Goal: Task Accomplishment & Management: Use online tool/utility

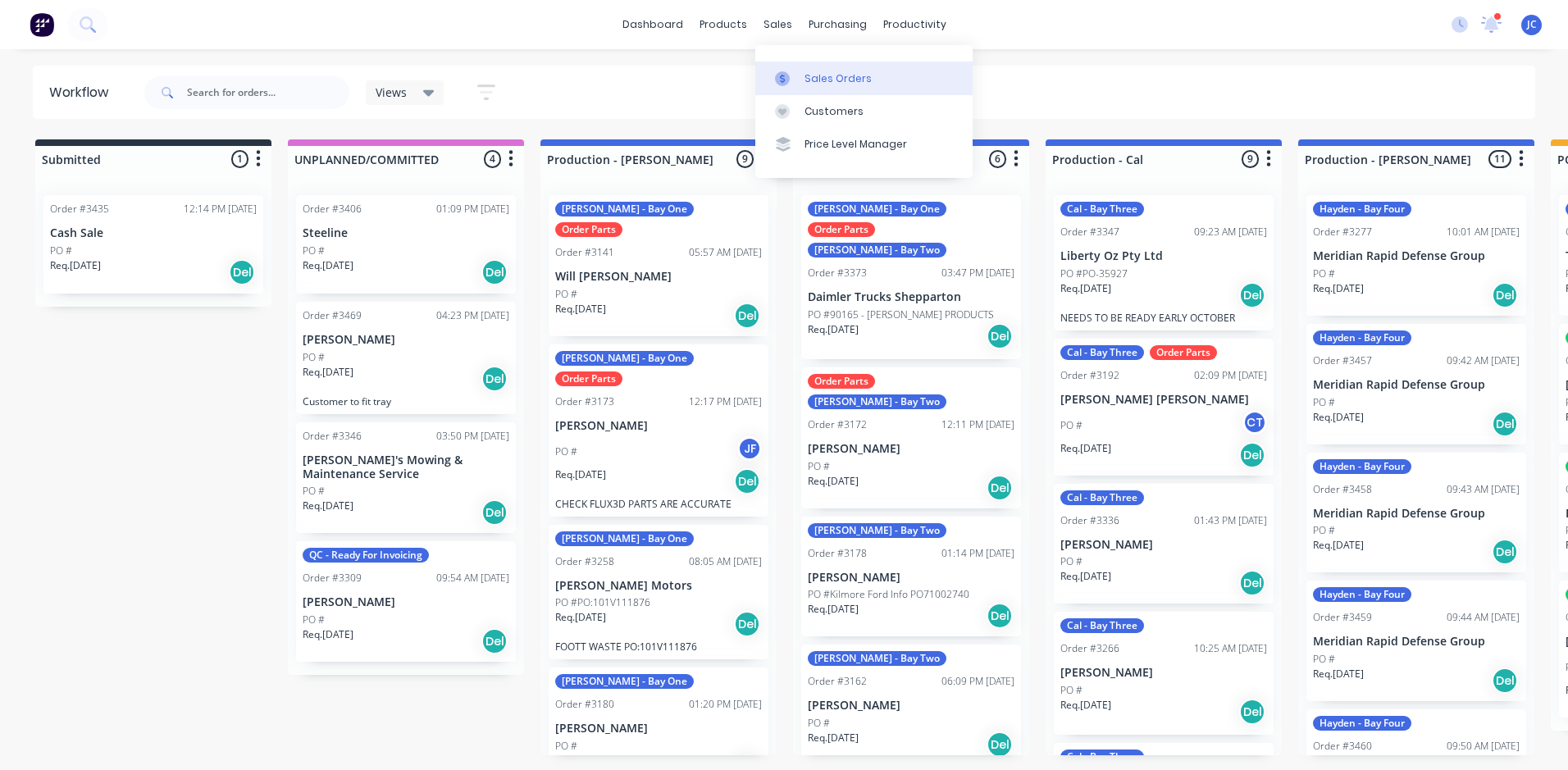
click at [810, 77] on div "Sales Orders" at bounding box center [838, 79] width 67 height 15
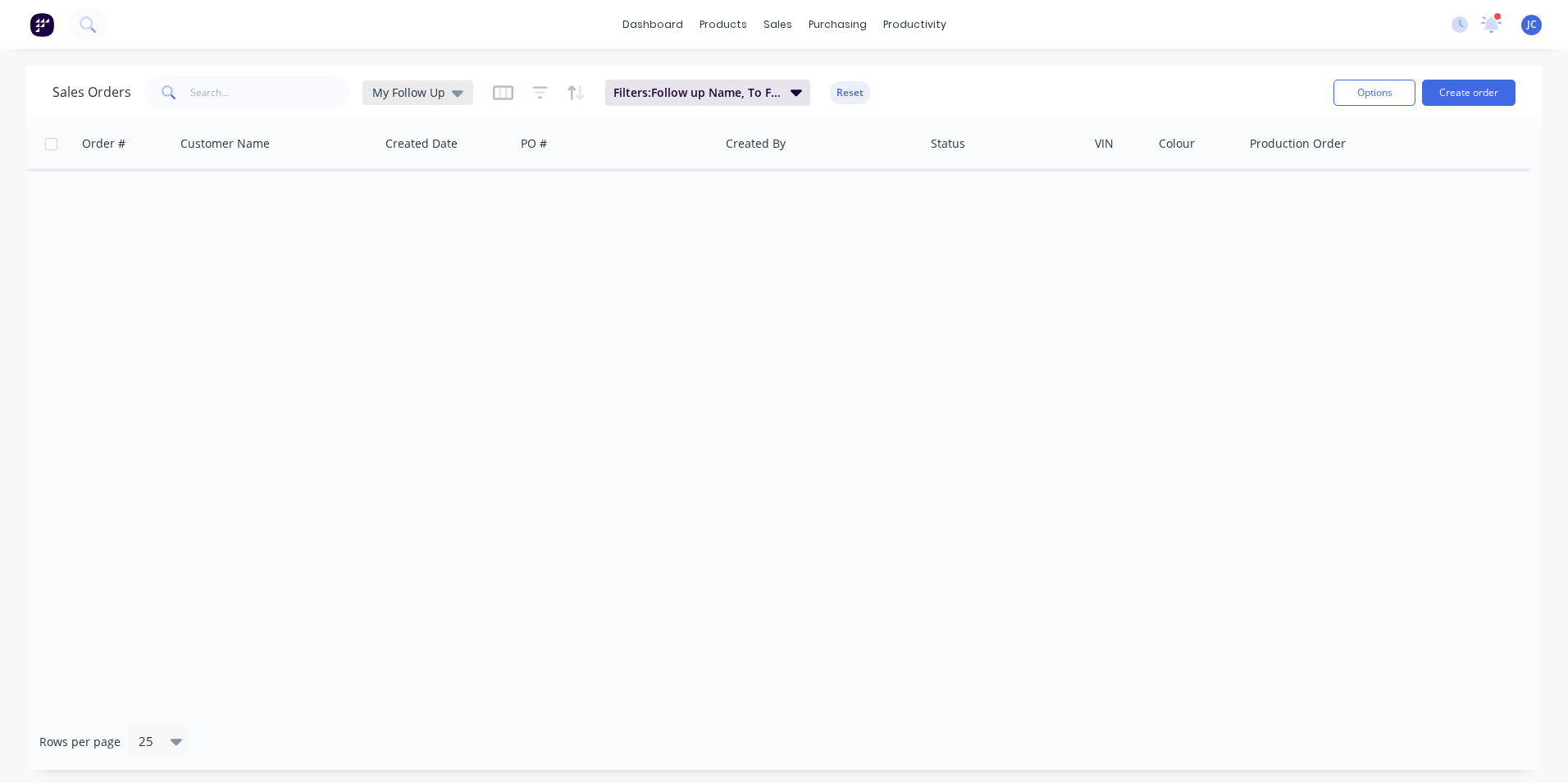
click at [411, 90] on span "My Follow Up" at bounding box center [408, 92] width 73 height 17
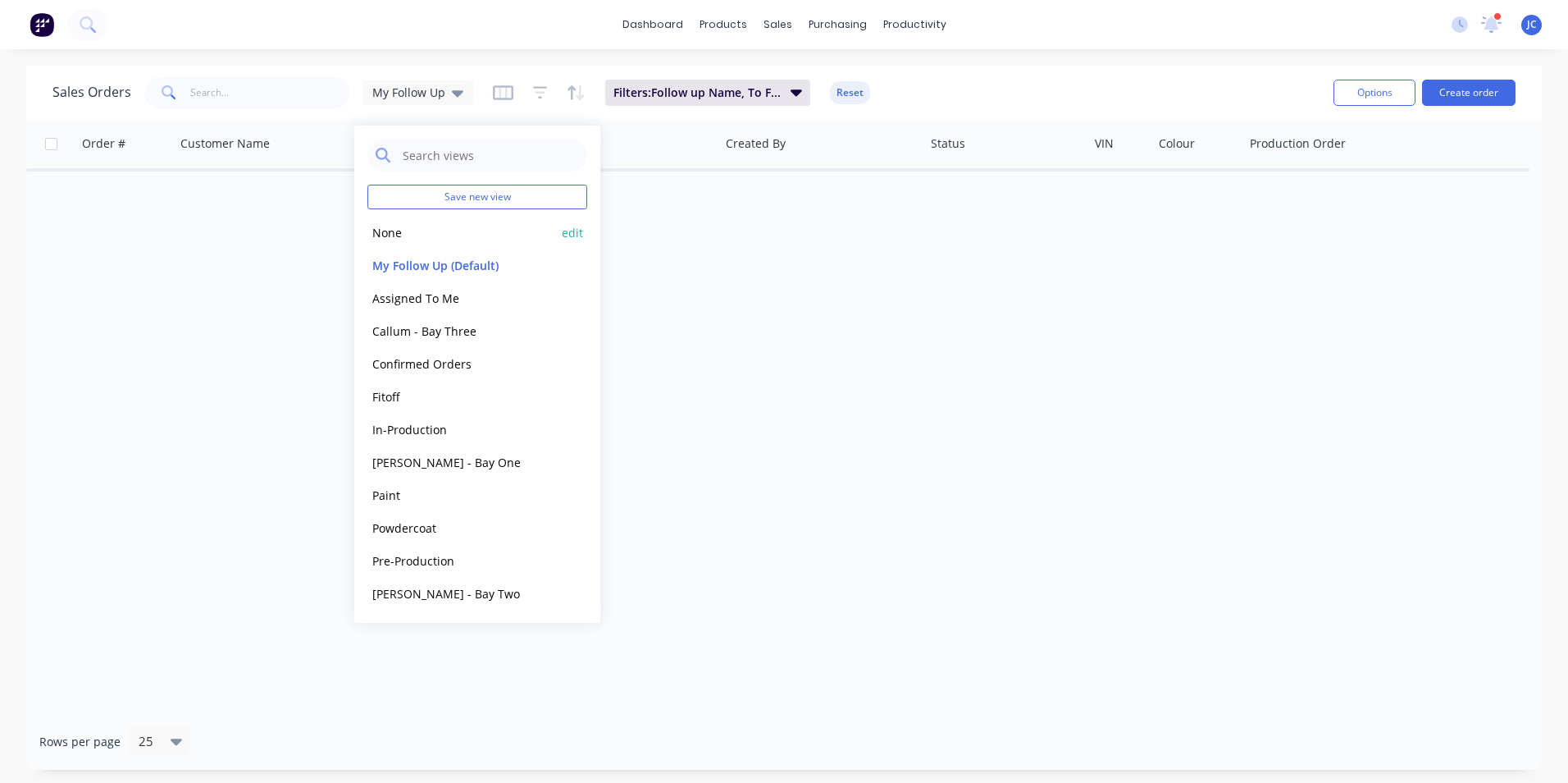
click at [410, 235] on button "None" at bounding box center [460, 233] width 187 height 19
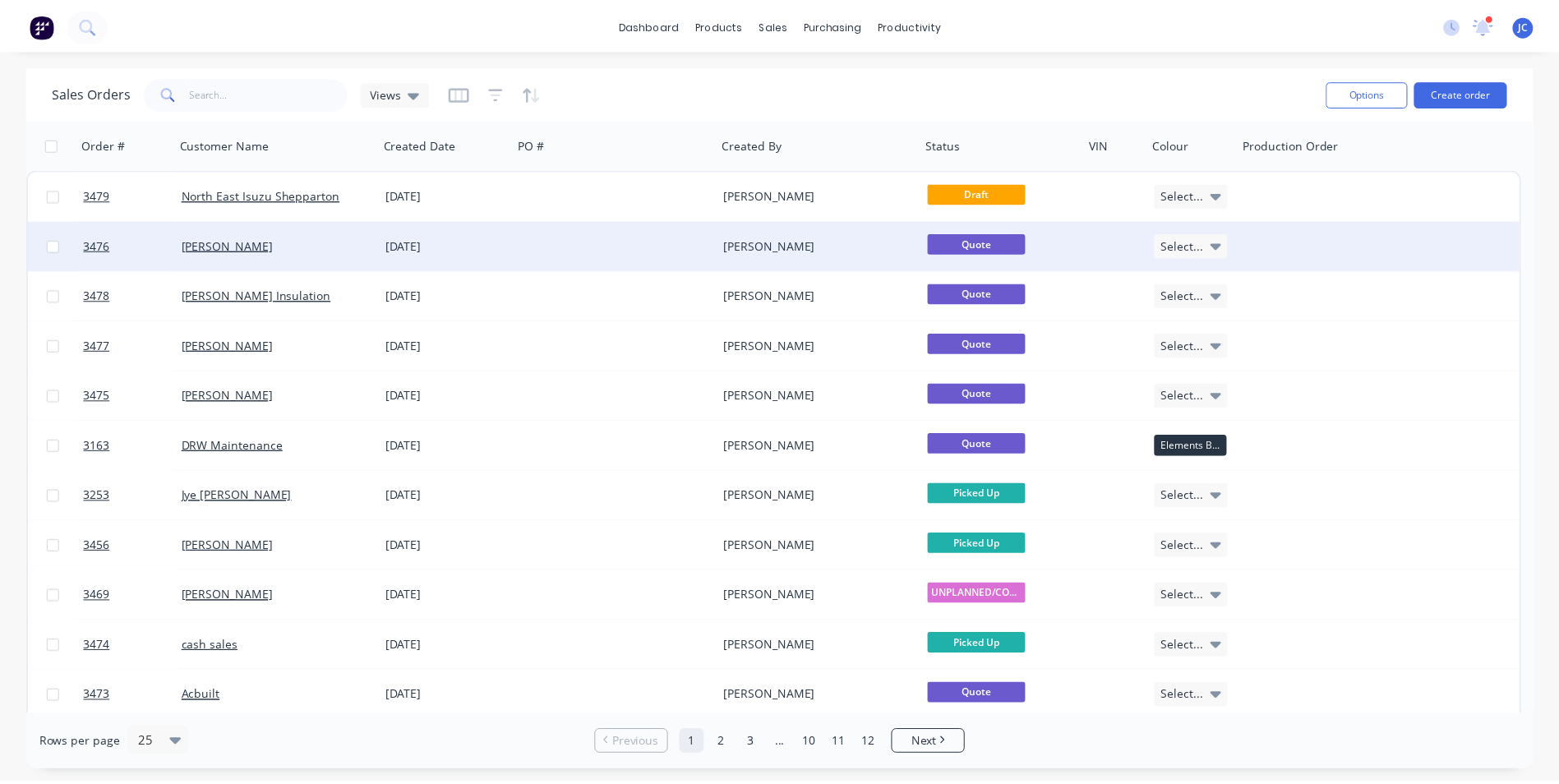
scroll to position [83, 0]
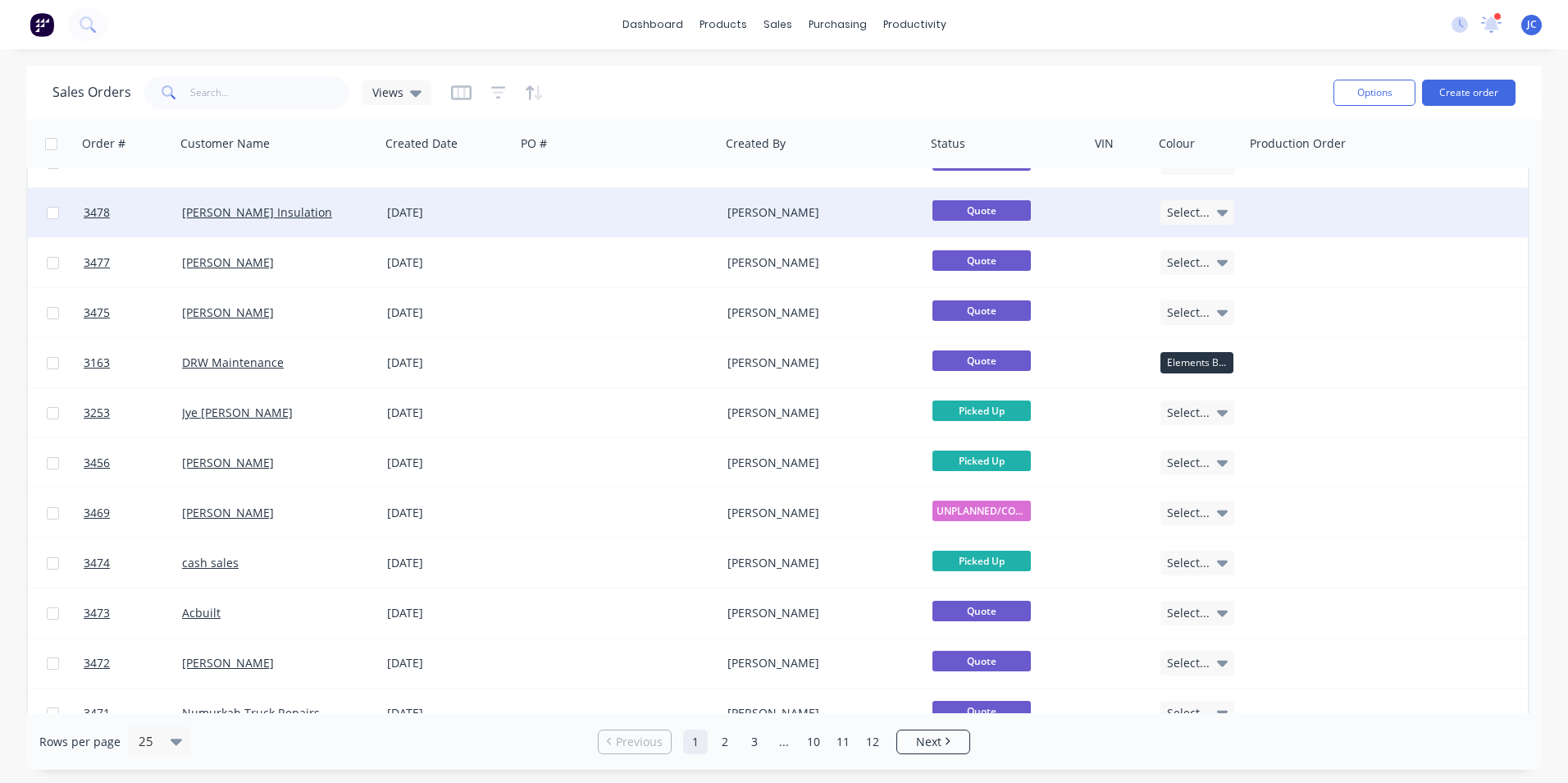
click at [292, 222] on div "[PERSON_NAME] Insulation" at bounding box center [278, 212] width 205 height 49
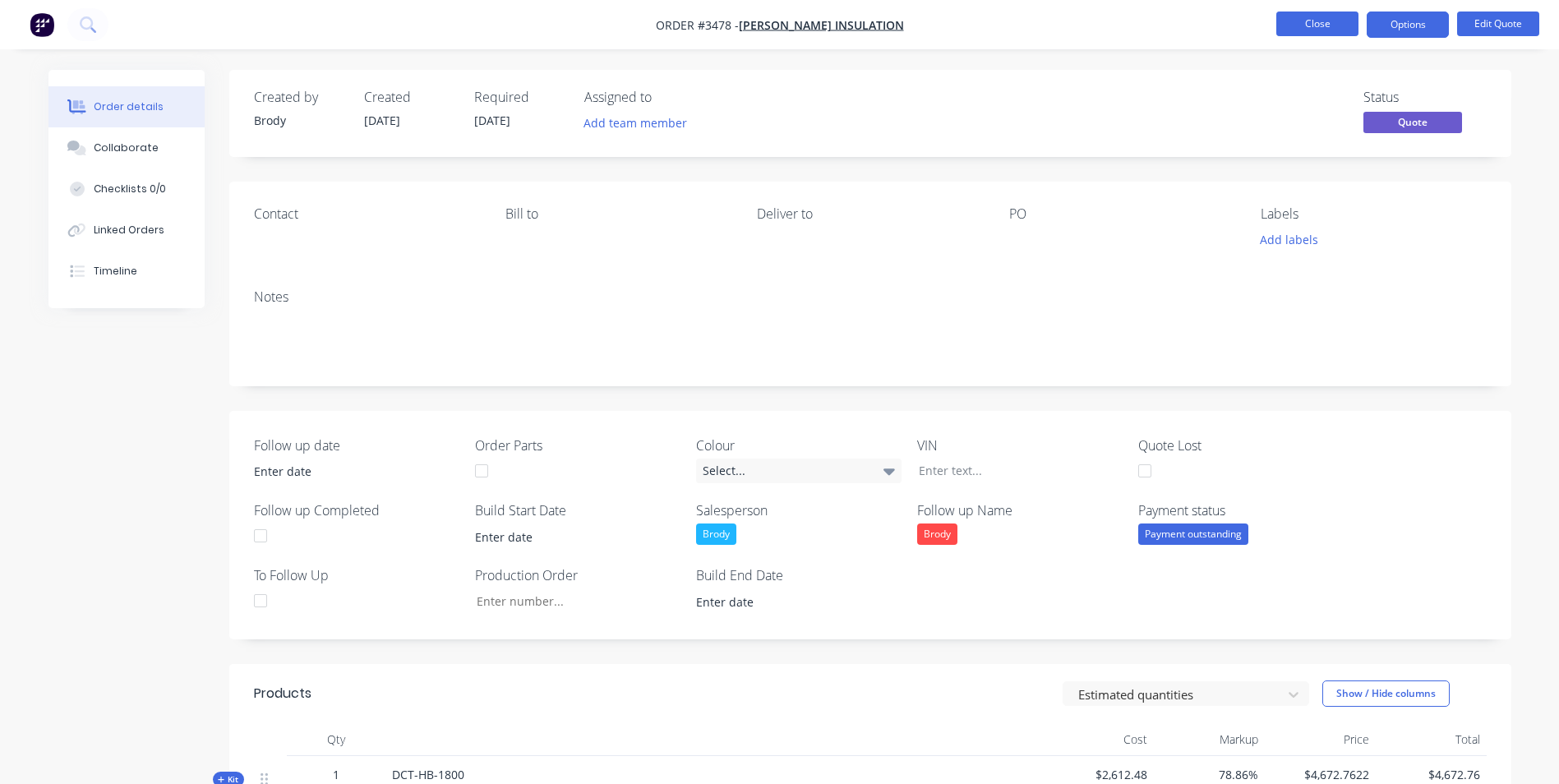
click at [1305, 22] on button "Close" at bounding box center [1318, 24] width 83 height 25
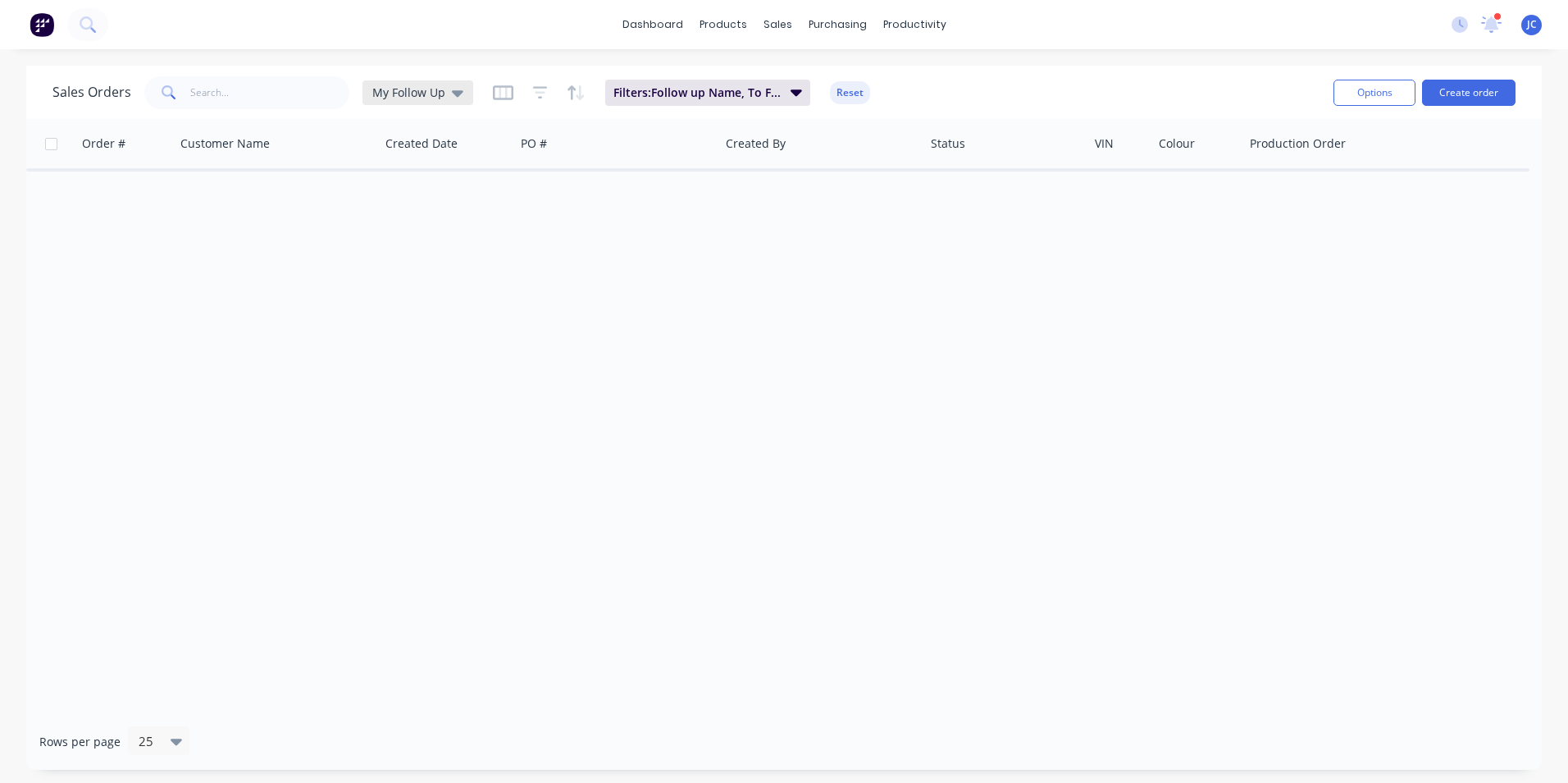
click at [452, 96] on icon at bounding box center [458, 92] width 11 height 18
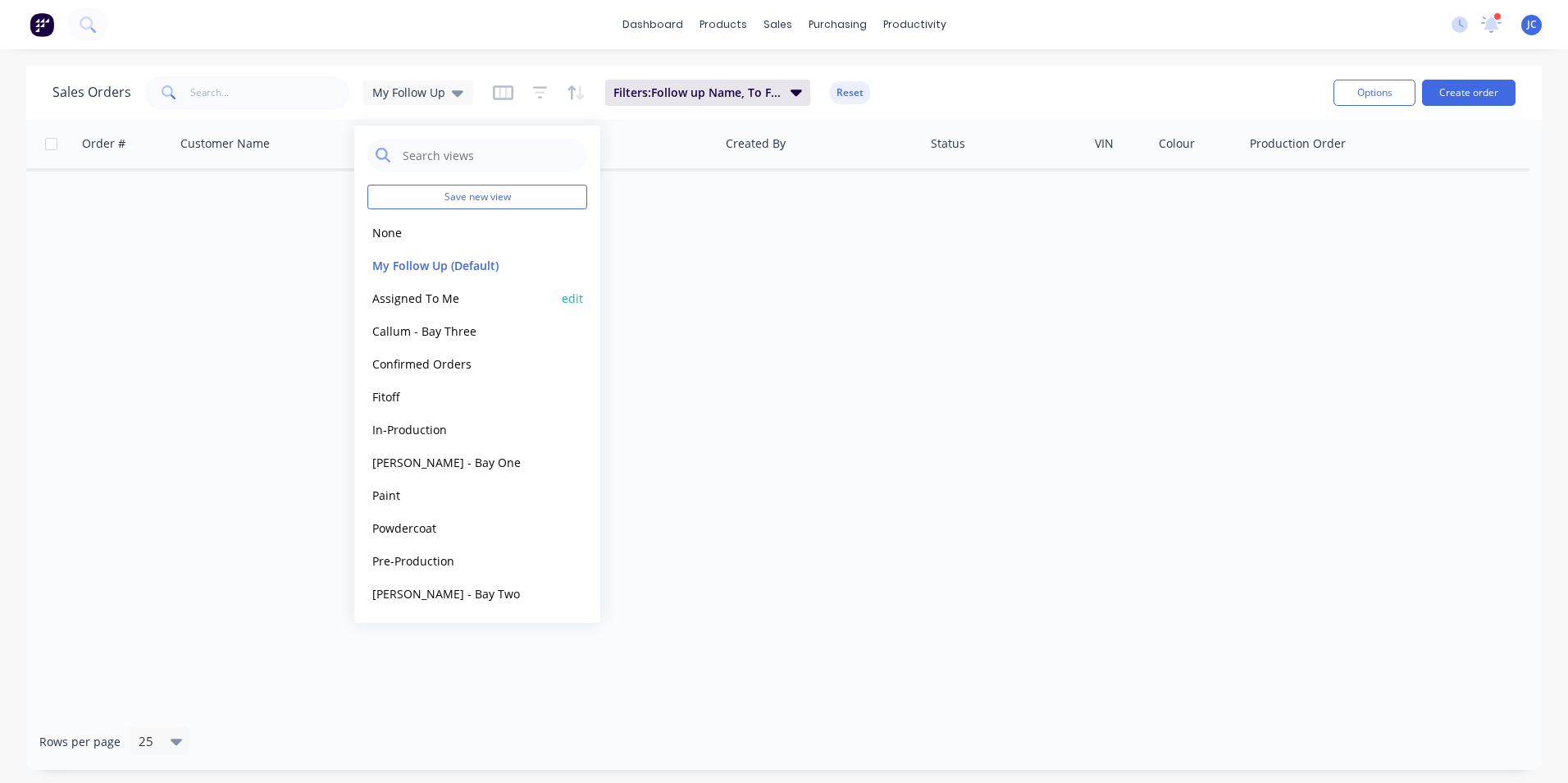
click at [483, 287] on div "Assigned To Me edit" at bounding box center [478, 298] width 220 height 33
drag, startPoint x: 477, startPoint y: 294, endPoint x: 473, endPoint y: 310, distance: 16.5
click at [473, 310] on div "Assigned To Me edit" at bounding box center [478, 298] width 220 height 33
click at [443, 298] on button "Assigned To Me" at bounding box center [460, 299] width 187 height 19
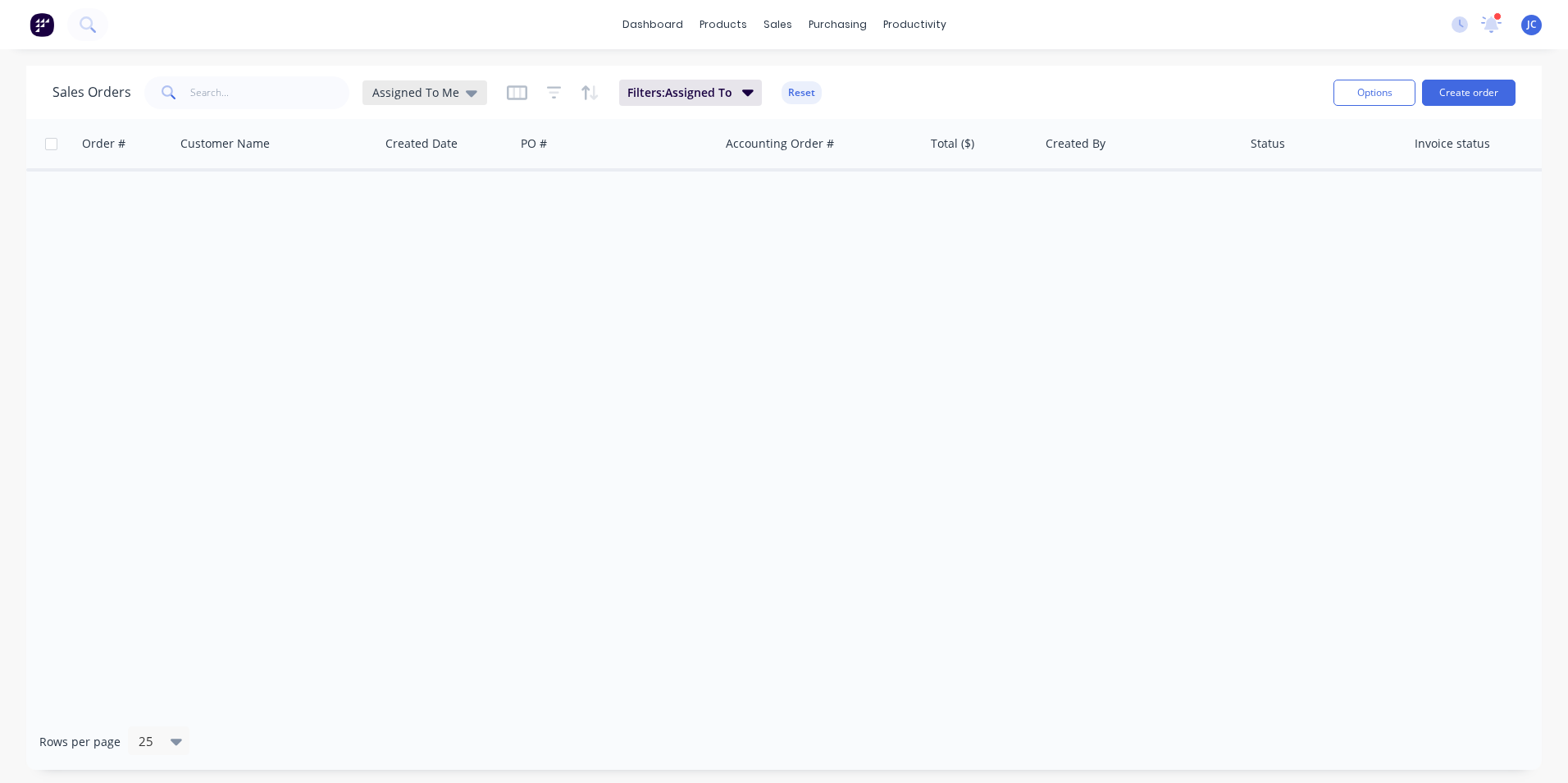
click at [442, 95] on span "Assigned To Me" at bounding box center [416, 92] width 87 height 17
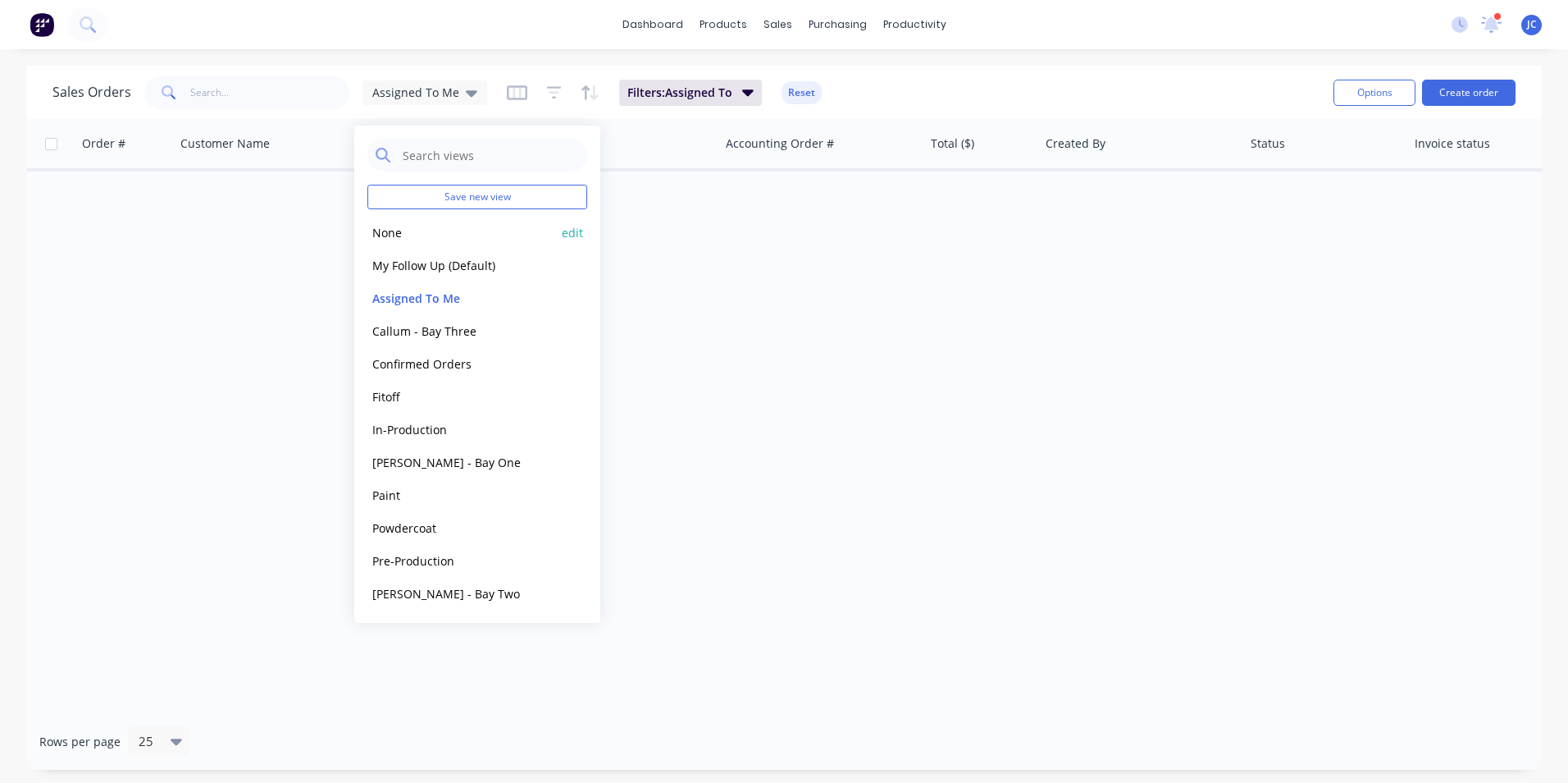
click at [453, 236] on button "None" at bounding box center [460, 233] width 187 height 19
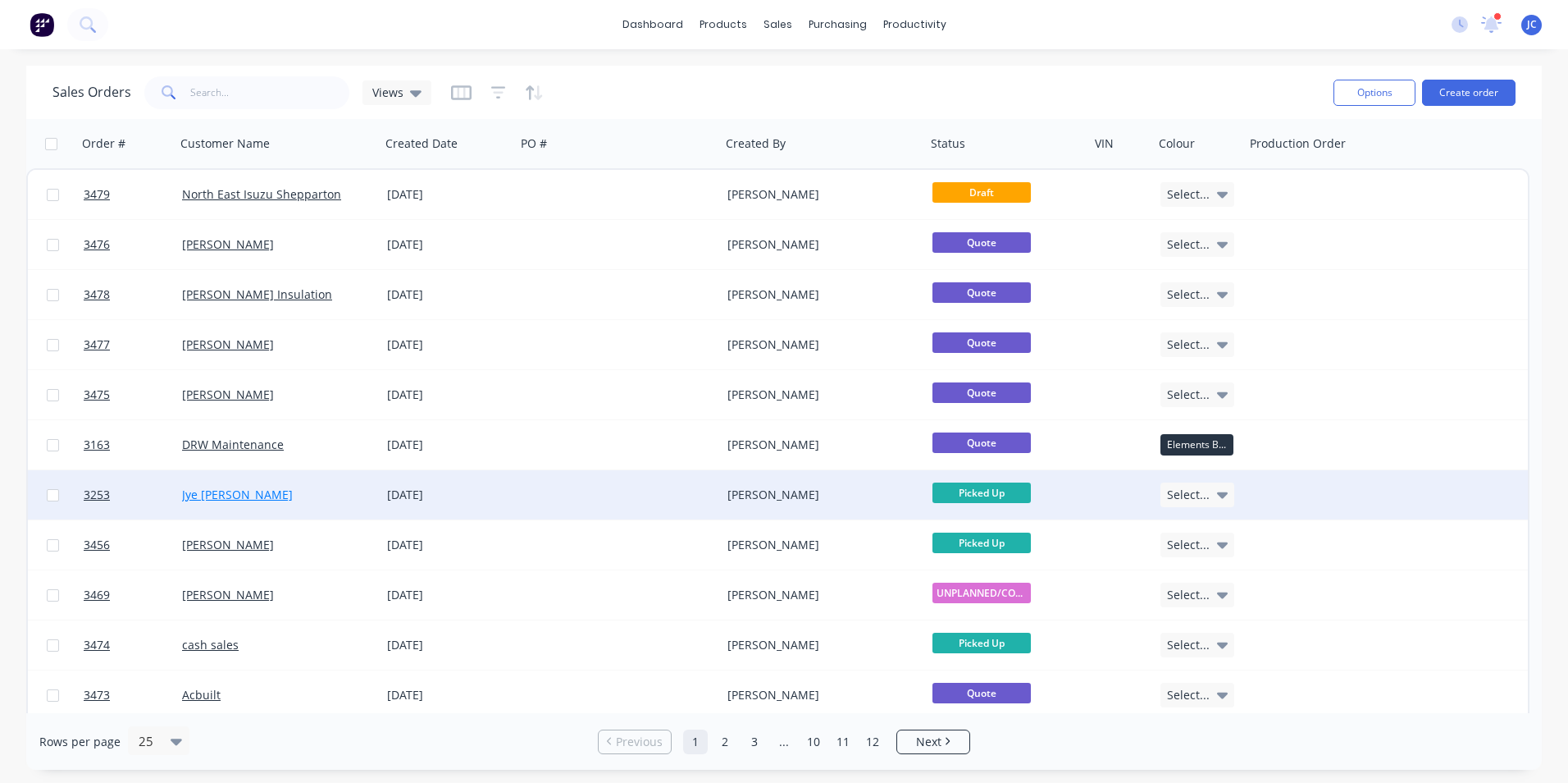
click at [241, 489] on link "Jye [PERSON_NAME]" at bounding box center [237, 494] width 111 height 15
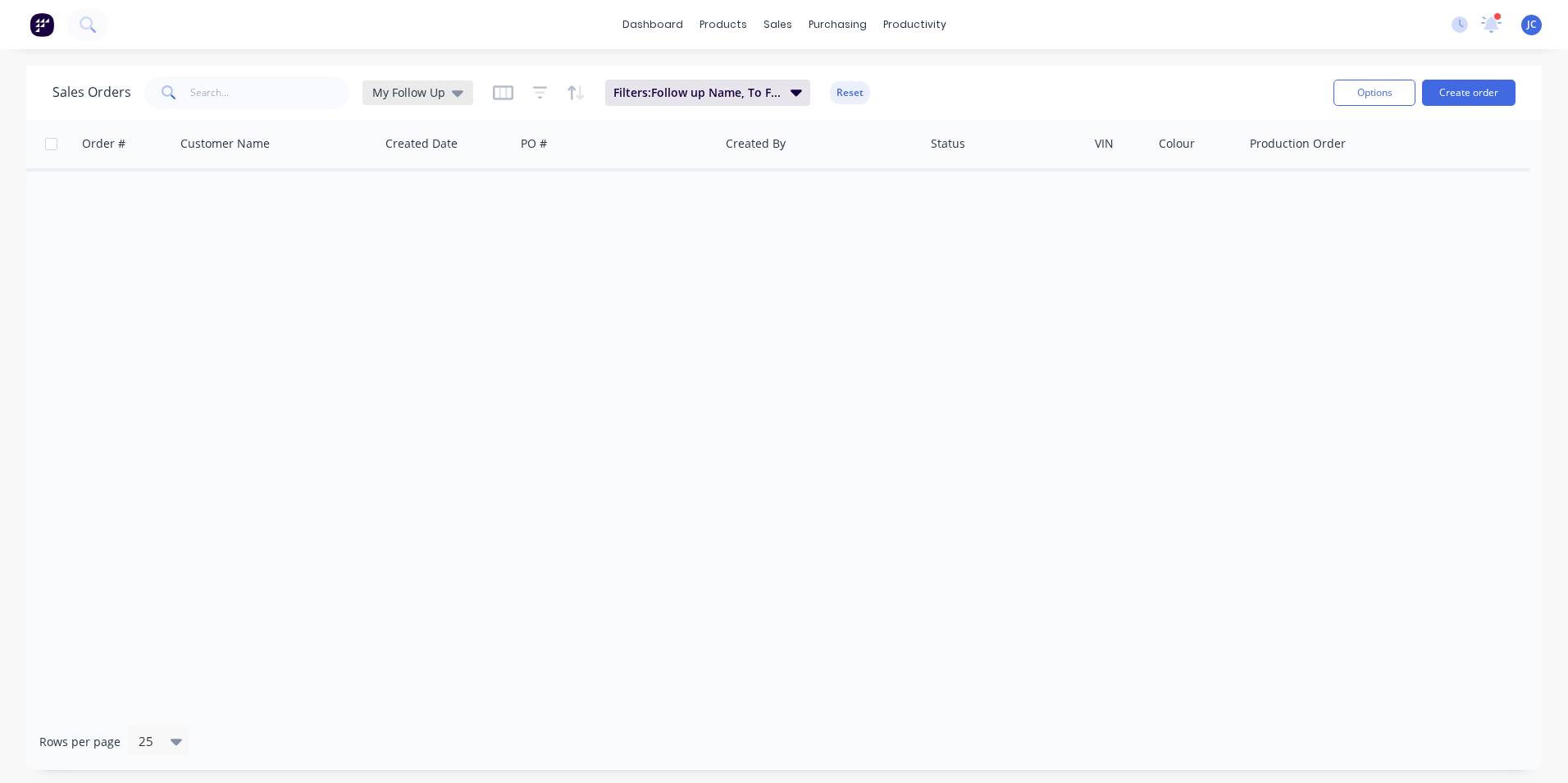
click at [442, 97] on span "My Follow Up" at bounding box center [408, 92] width 73 height 17
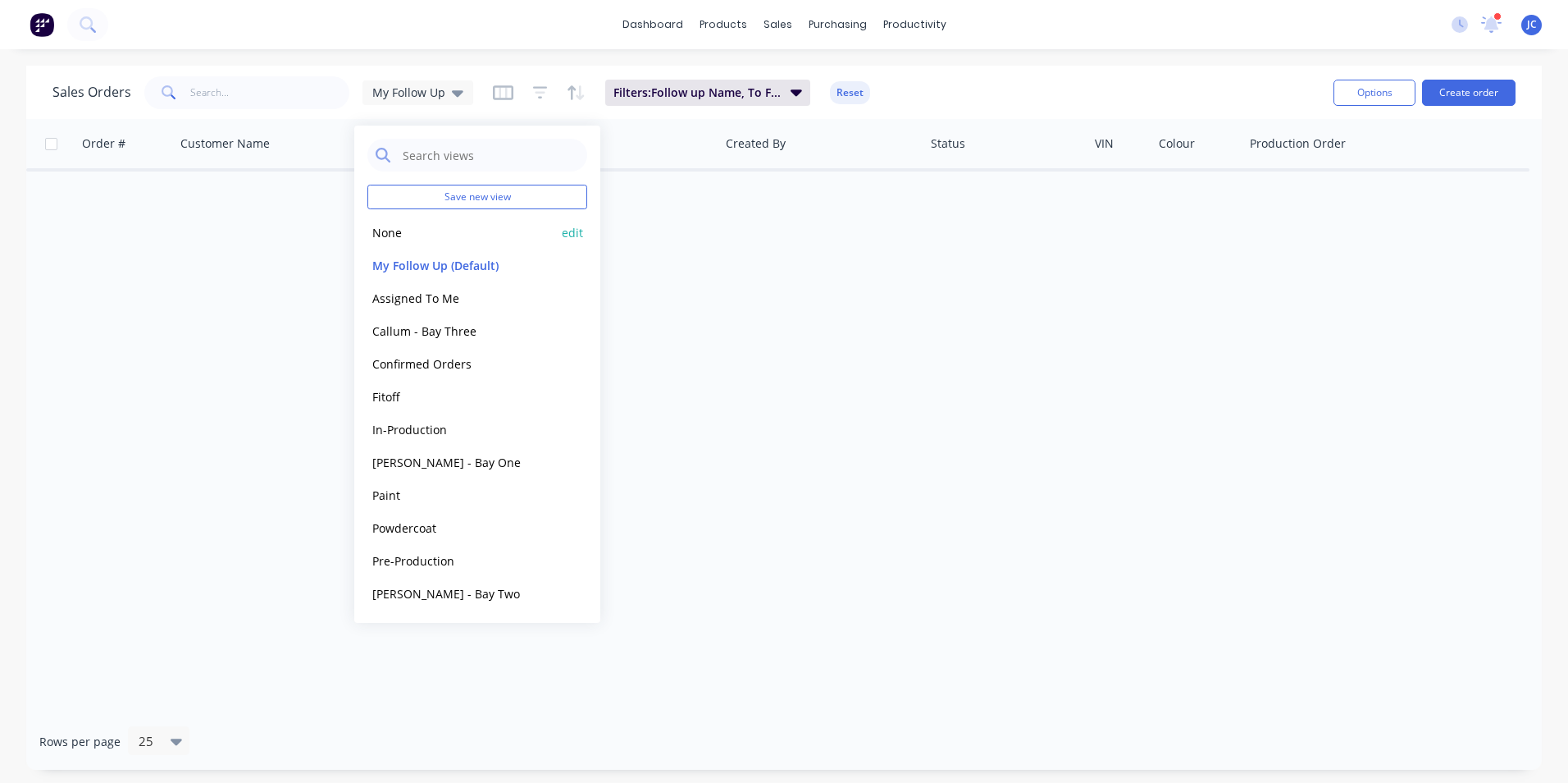
click at [448, 242] on div "None edit" at bounding box center [478, 232] width 220 height 33
click at [376, 228] on button "None" at bounding box center [460, 233] width 187 height 19
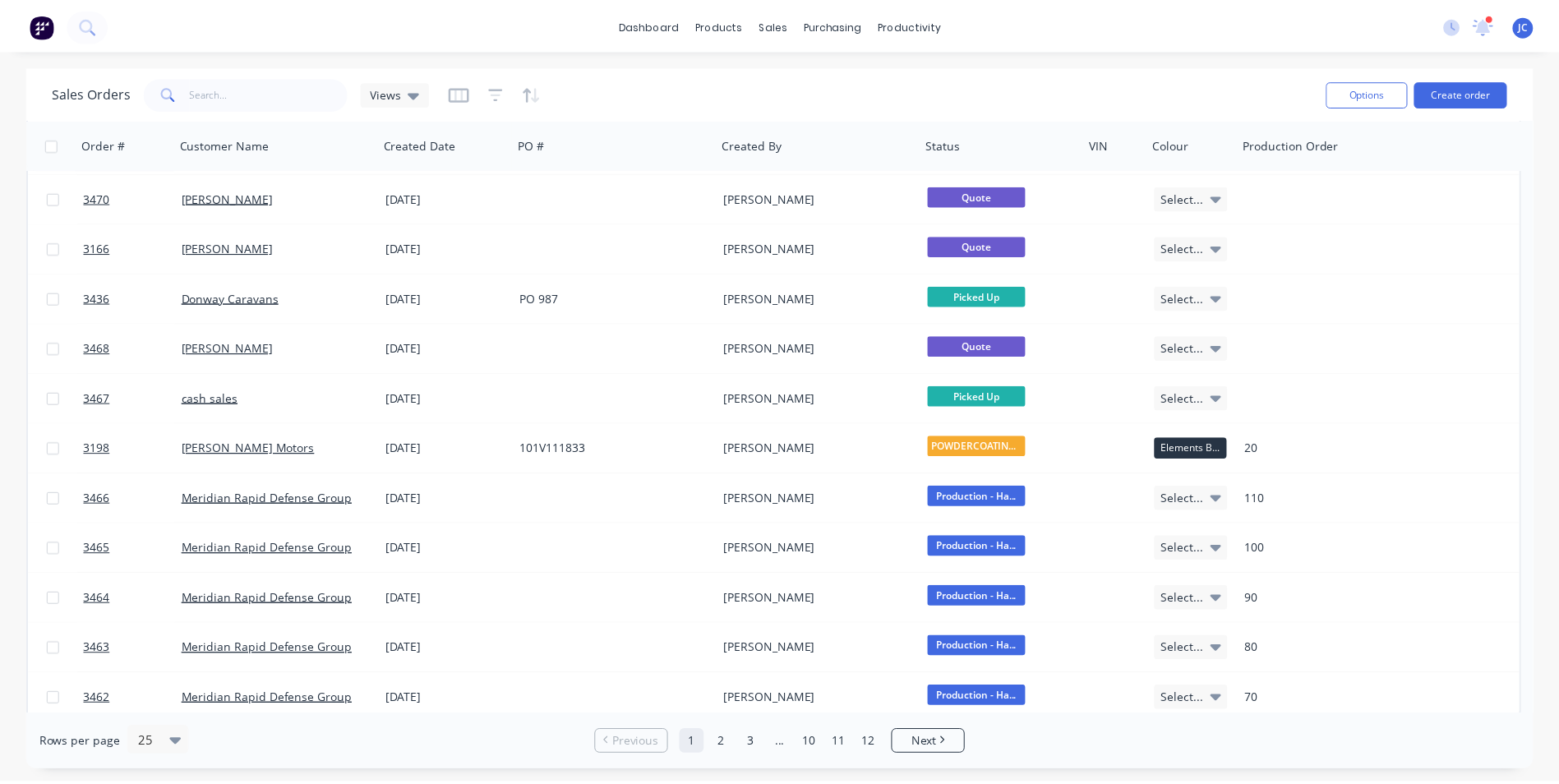
scroll to position [707, 0]
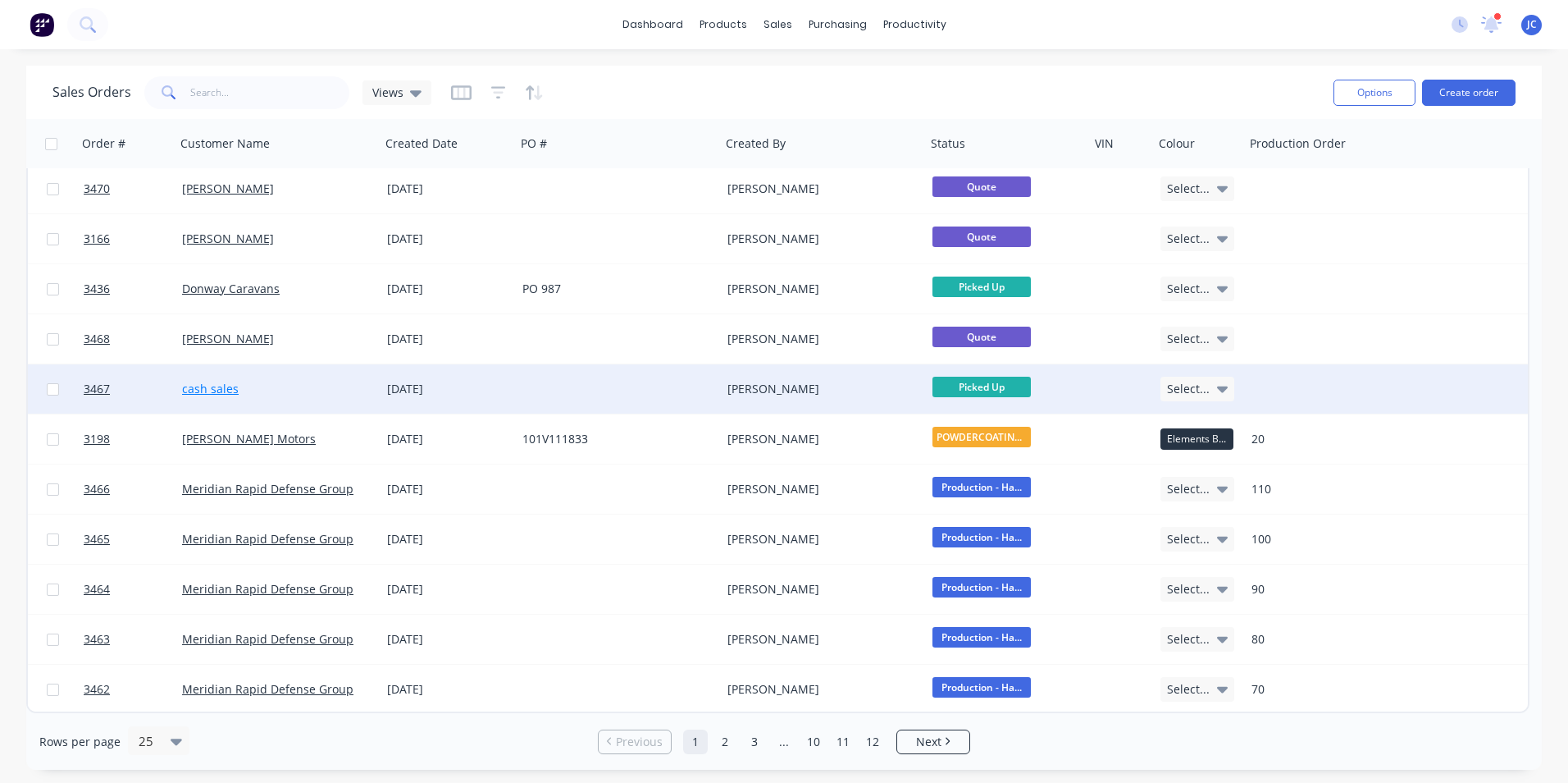
click at [224, 391] on link "cash sales" at bounding box center [210, 389] width 57 height 15
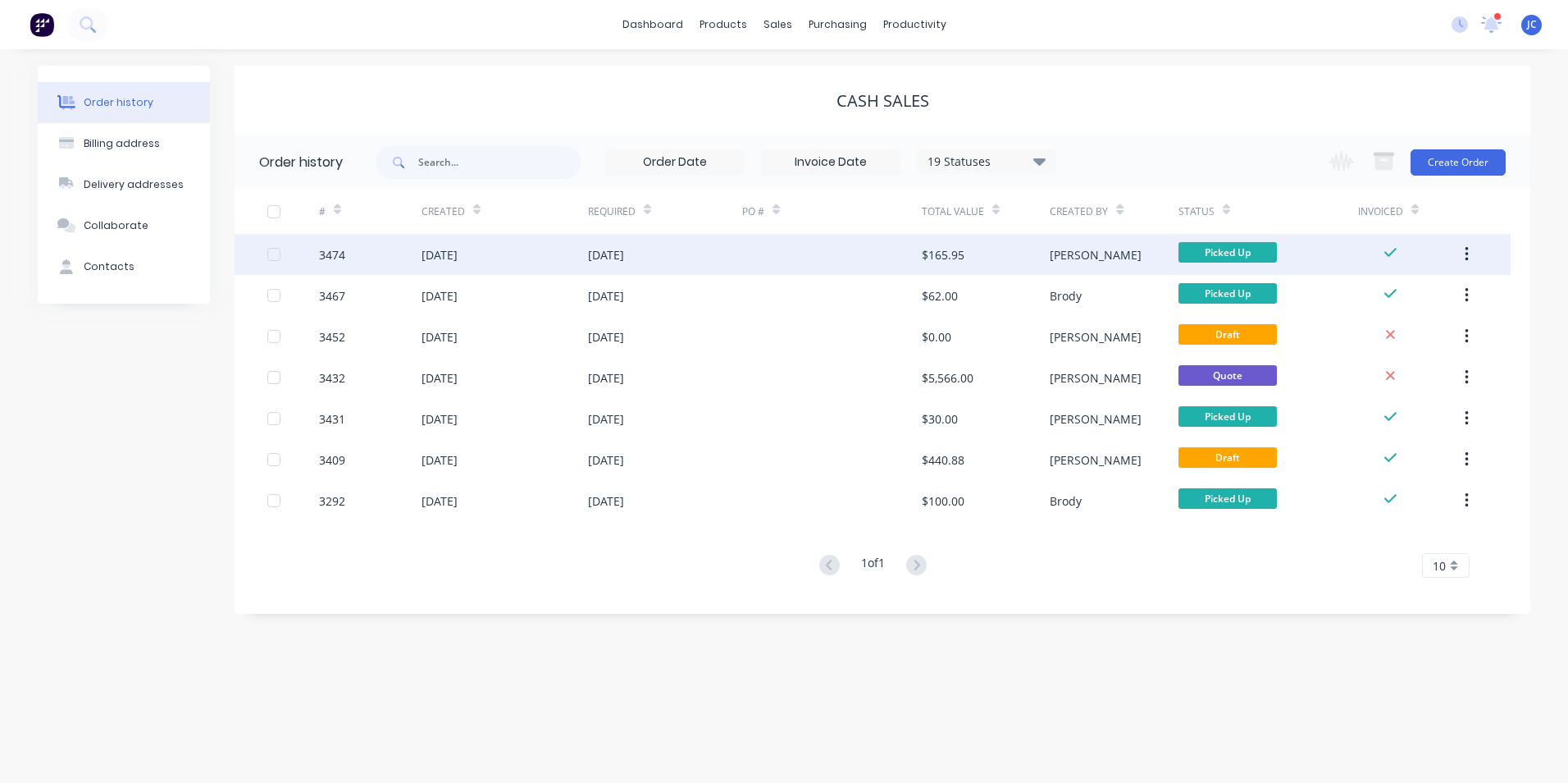
click at [420, 260] on div "3474" at bounding box center [370, 254] width 102 height 41
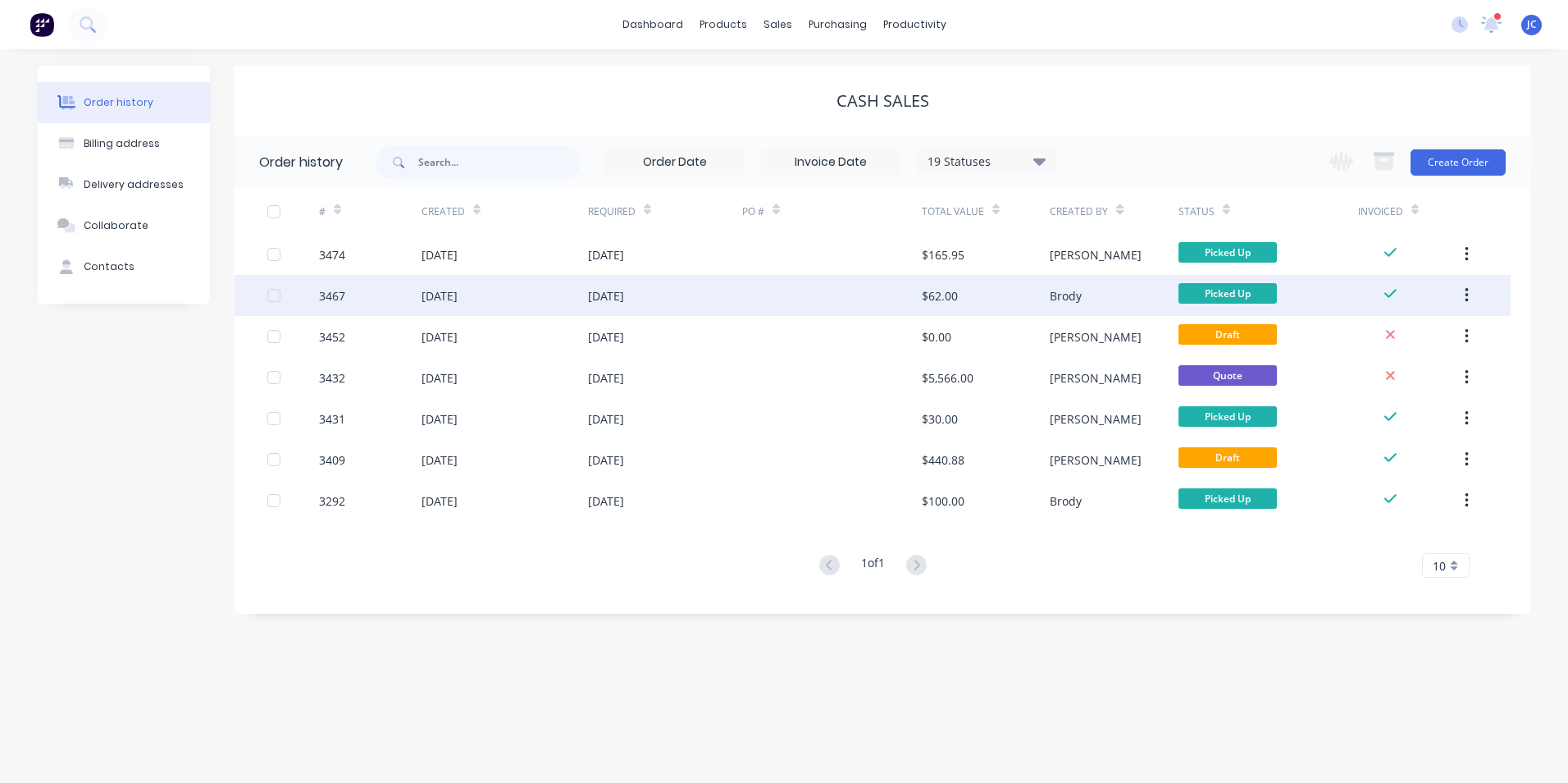
click at [440, 304] on div "[DATE]" at bounding box center [505, 295] width 167 height 41
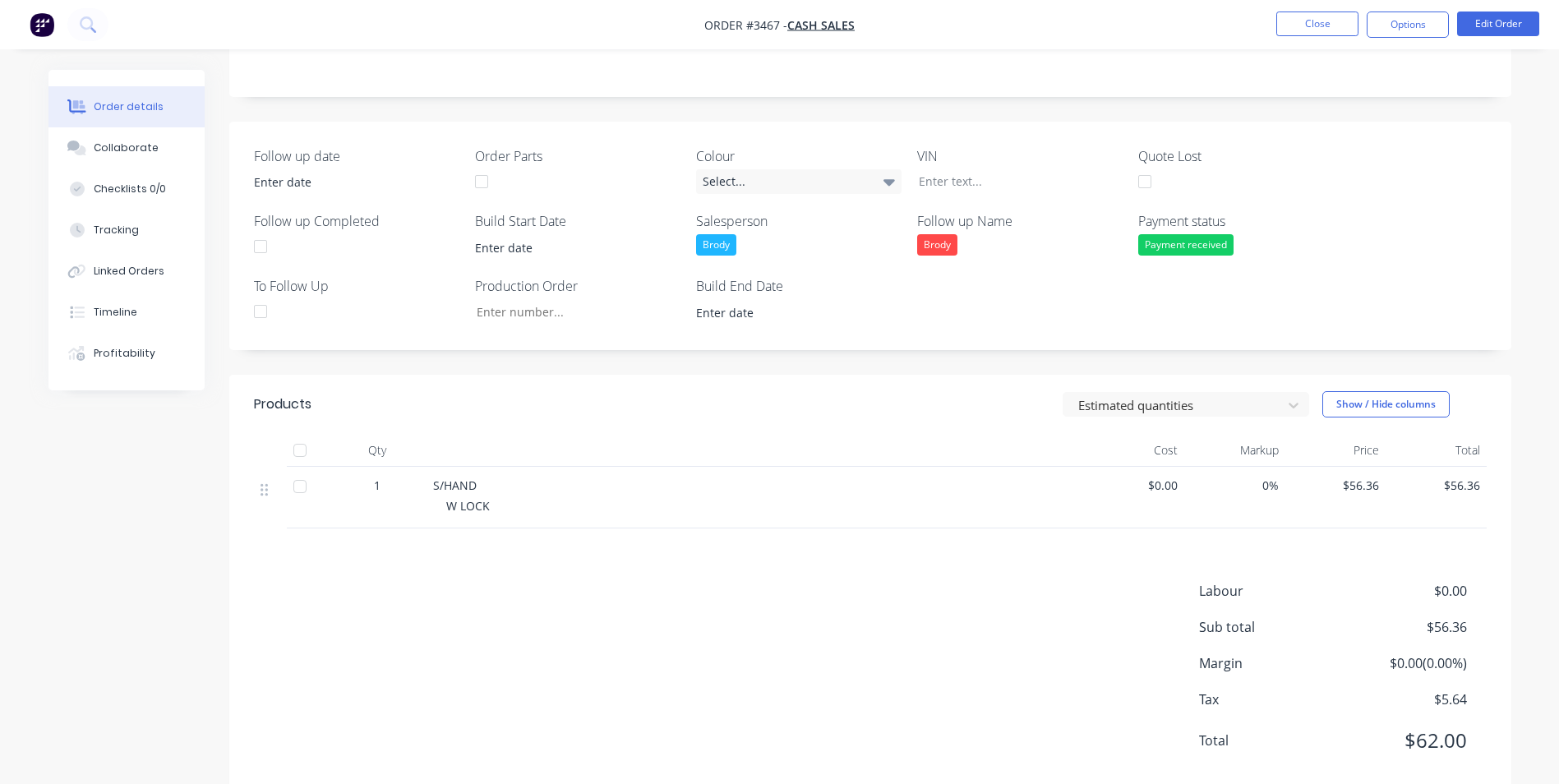
scroll to position [327, 0]
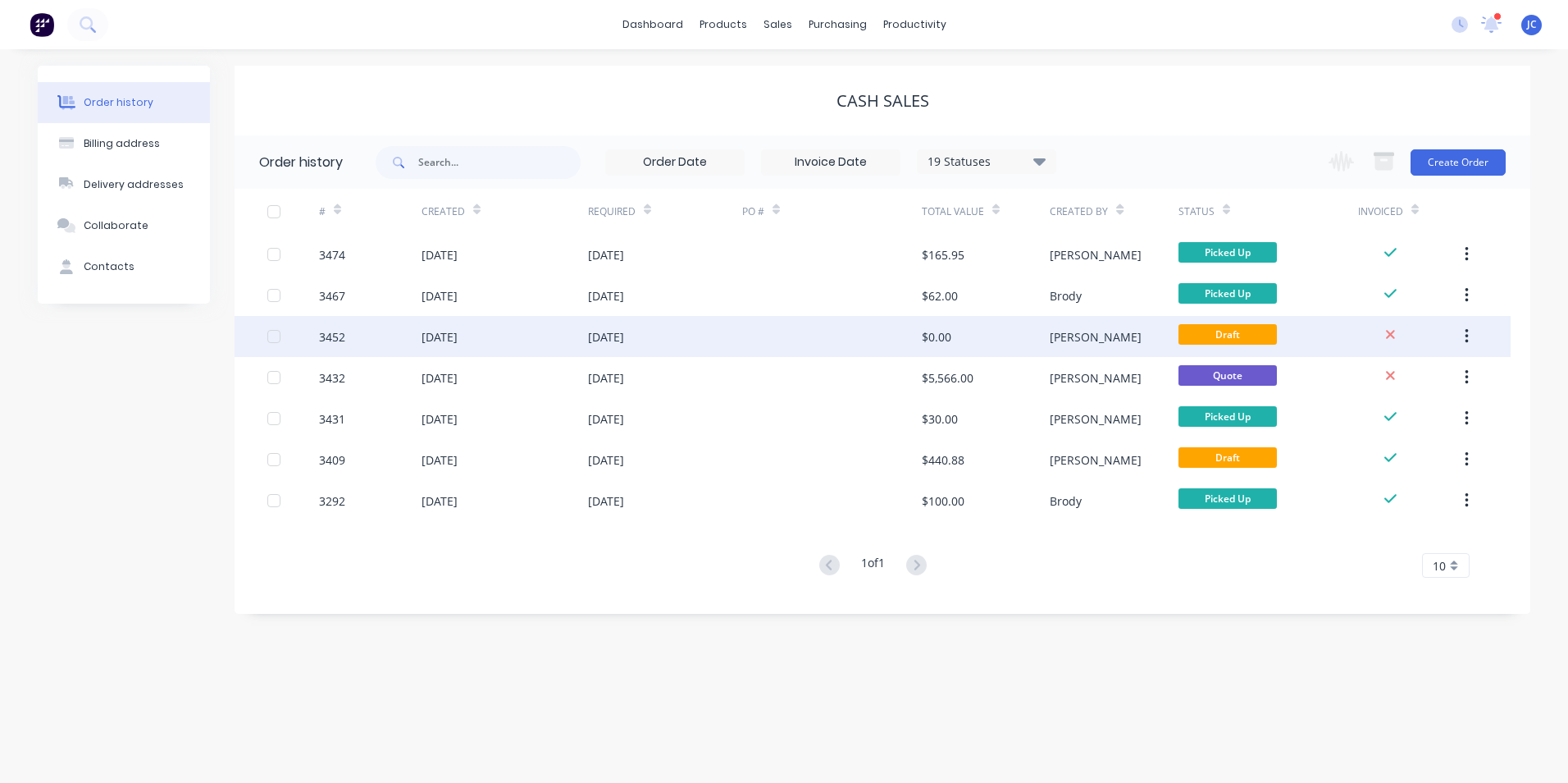
click at [761, 346] on div at bounding box center [833, 336] width 180 height 41
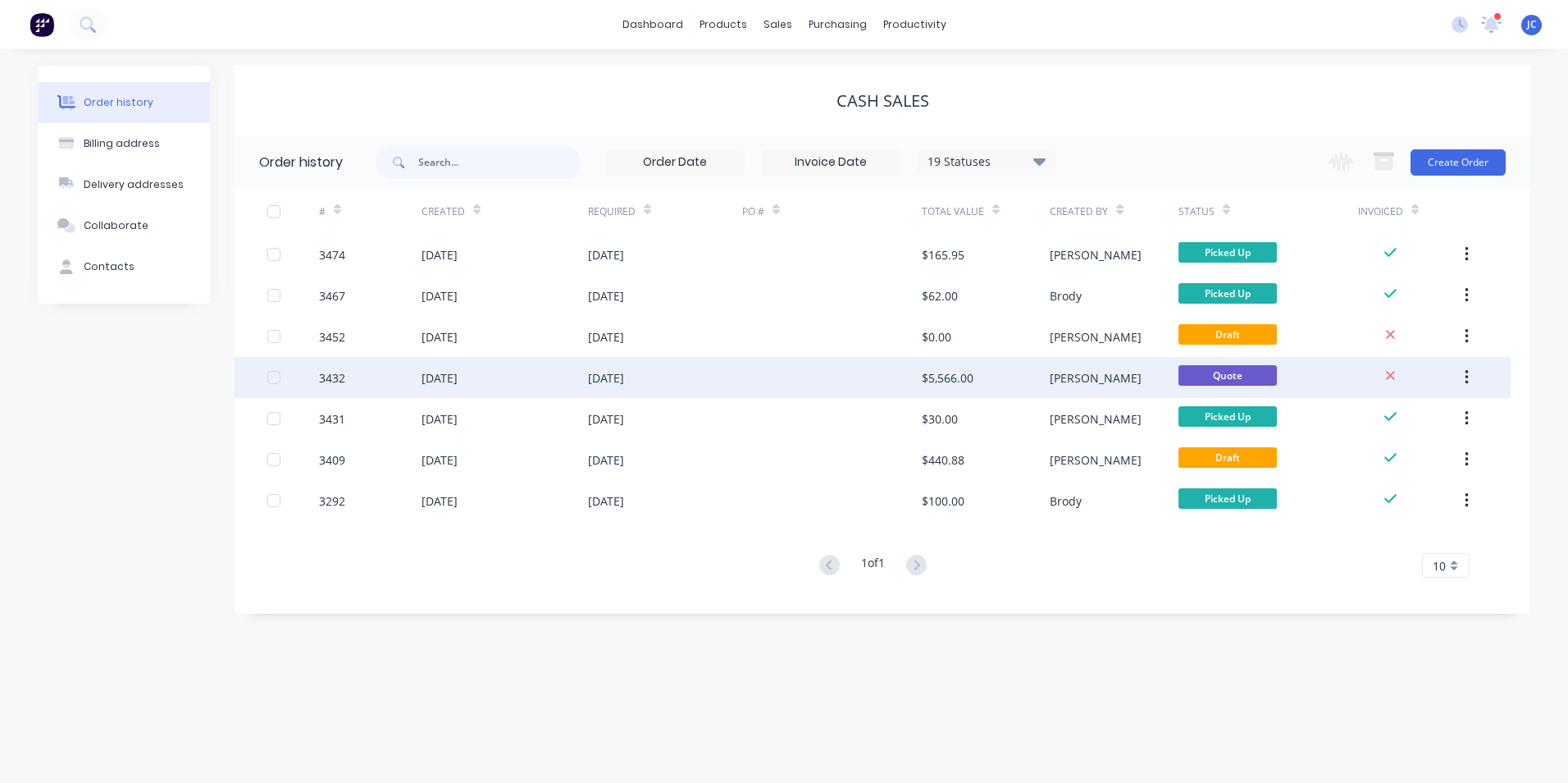
click at [764, 376] on div at bounding box center [833, 377] width 180 height 41
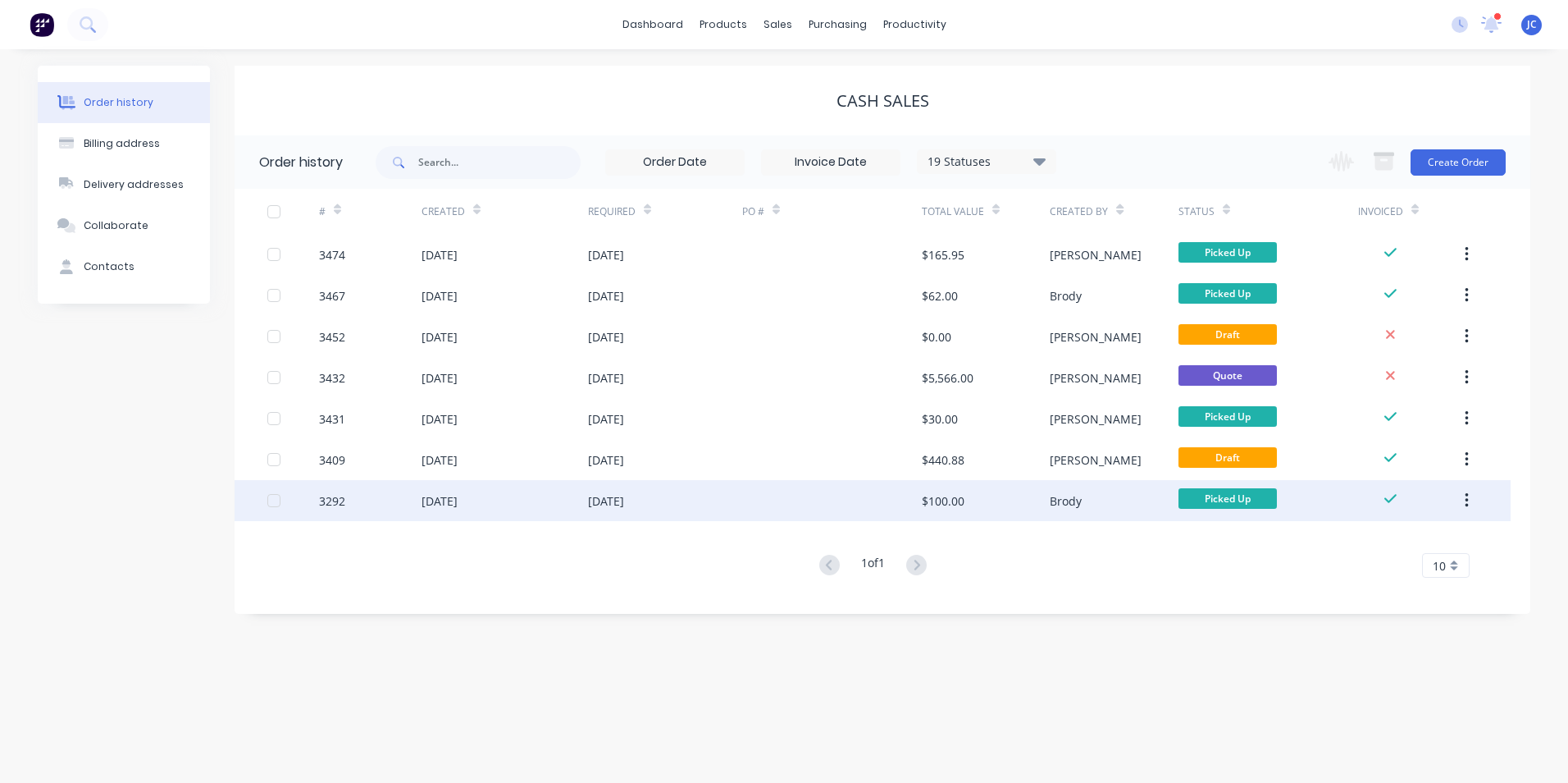
click at [397, 504] on div "3292" at bounding box center [370, 501] width 102 height 41
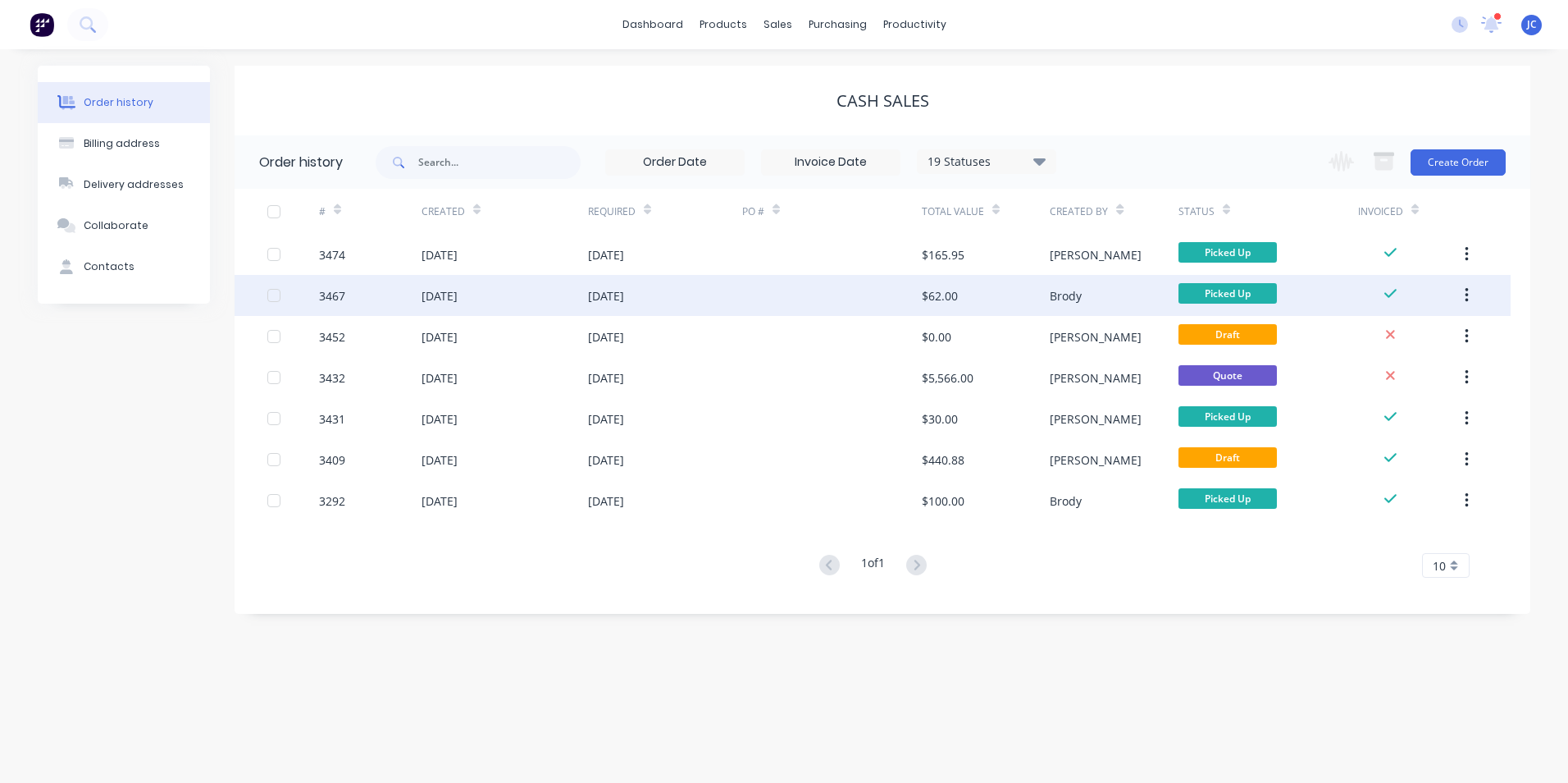
click at [825, 290] on div at bounding box center [833, 295] width 180 height 41
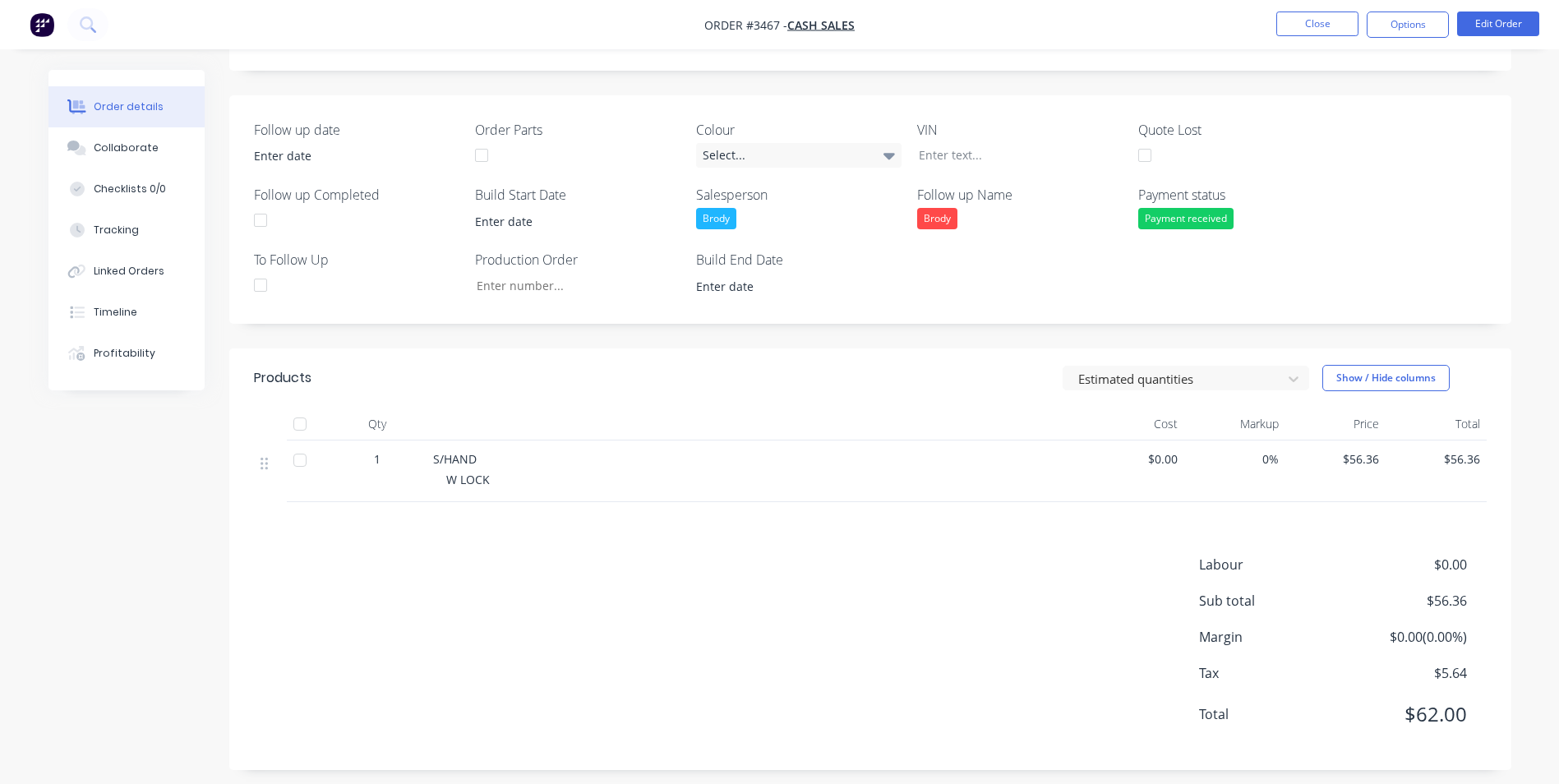
scroll to position [327, 0]
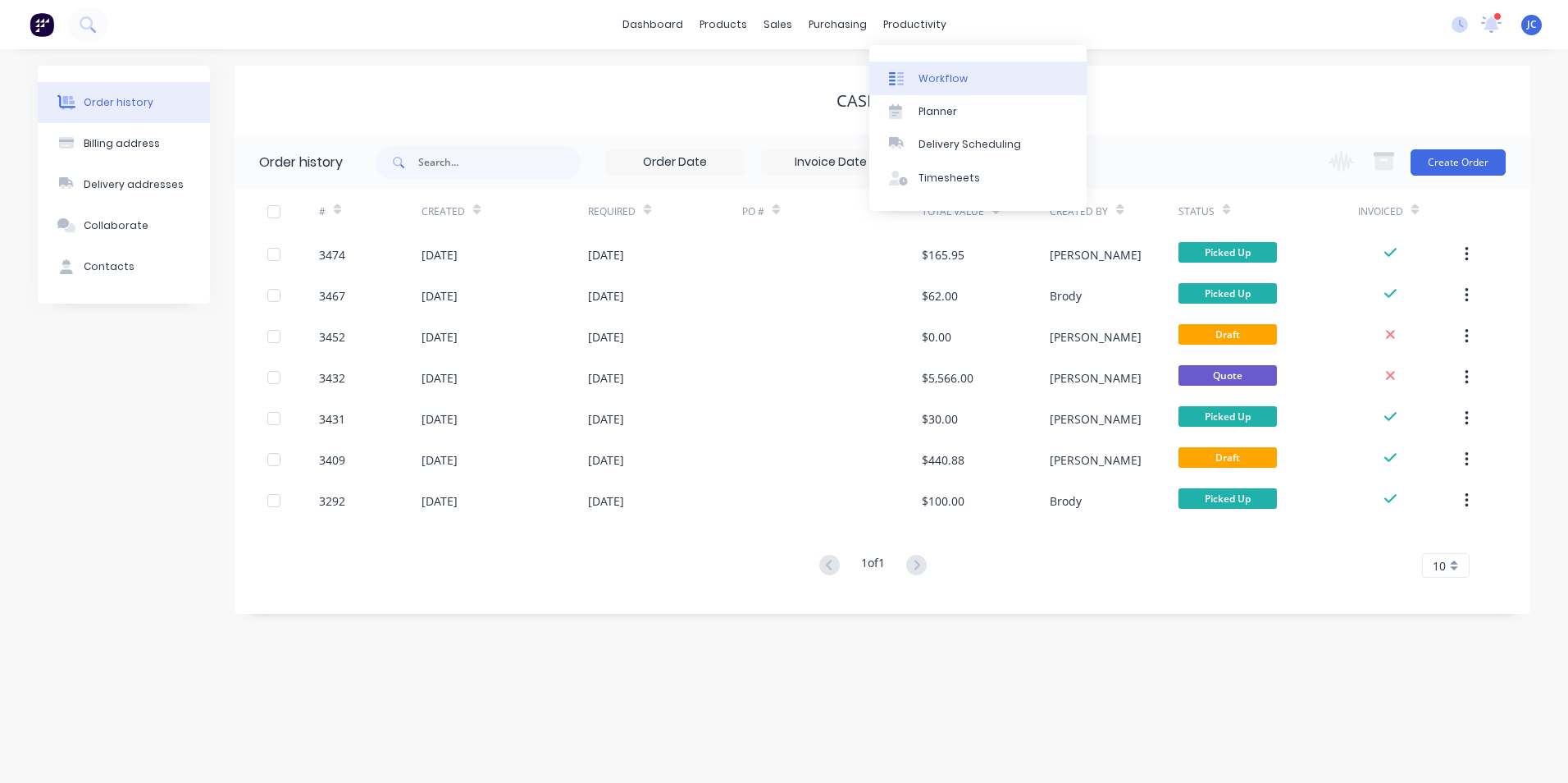
click at [958, 70] on link "Workflow" at bounding box center [978, 78] width 217 height 33
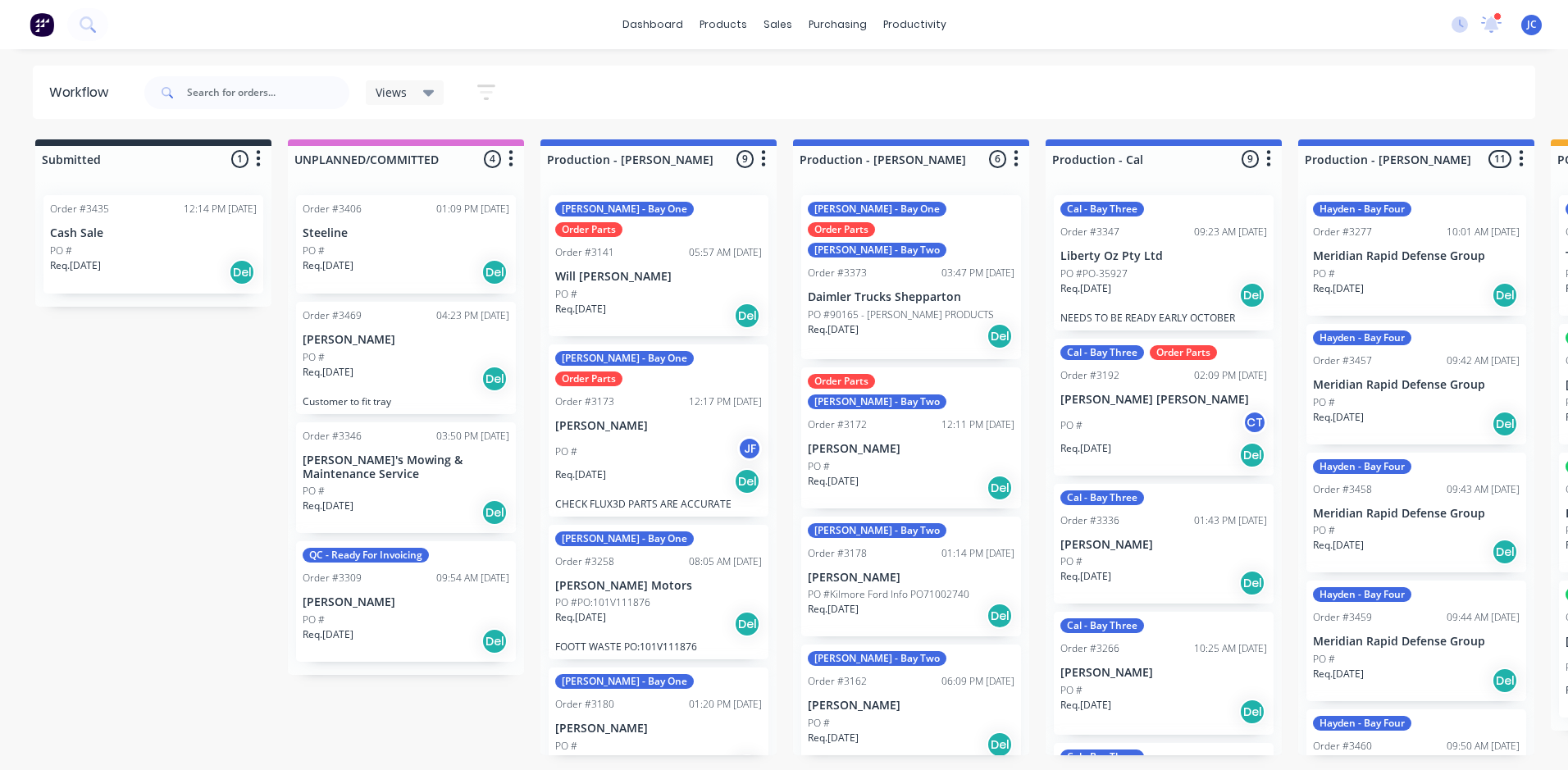
click at [158, 268] on div "Req. [DATE] Del" at bounding box center [153, 272] width 207 height 27
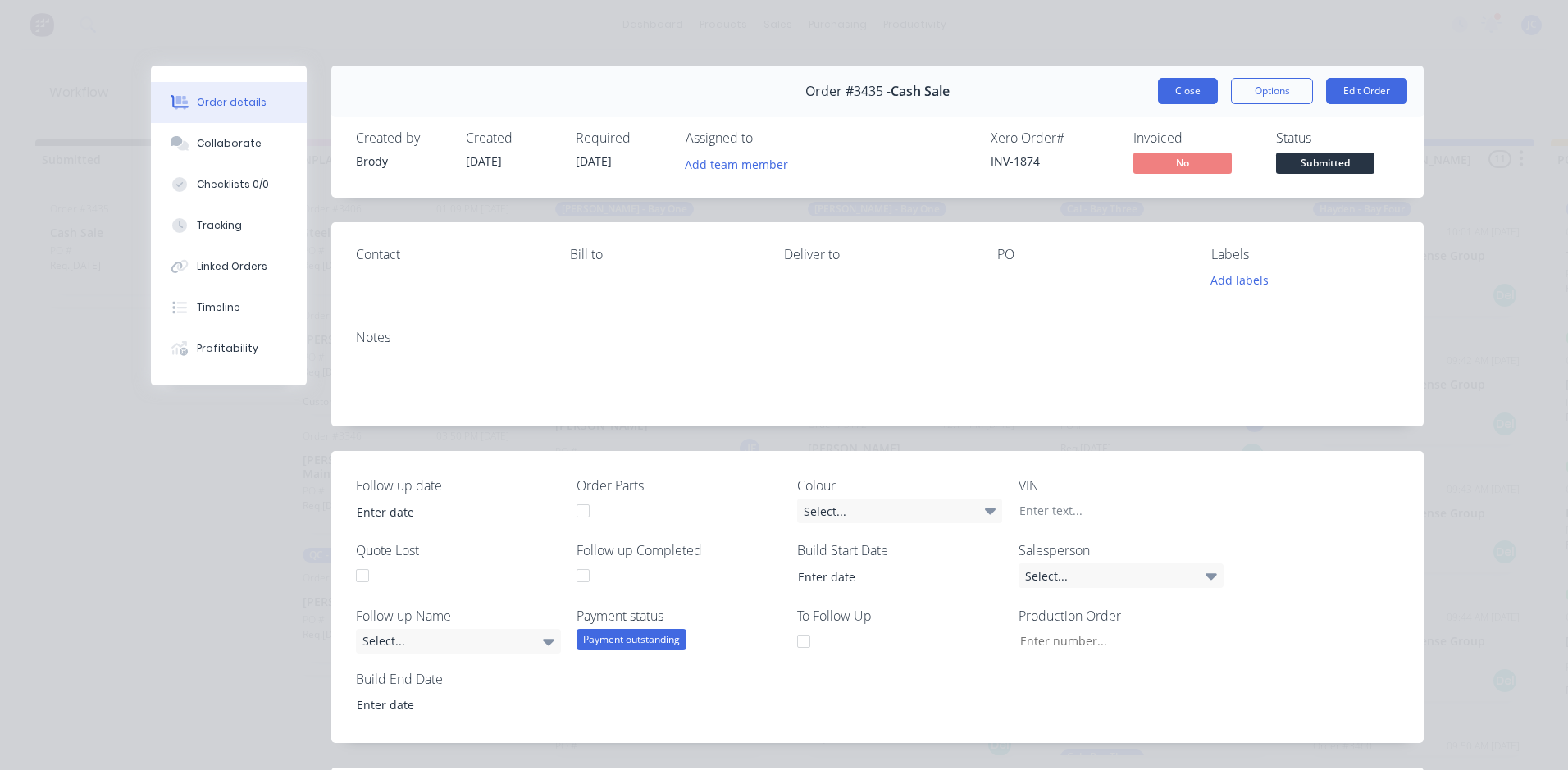
click at [1182, 86] on button "Close" at bounding box center [1188, 91] width 60 height 27
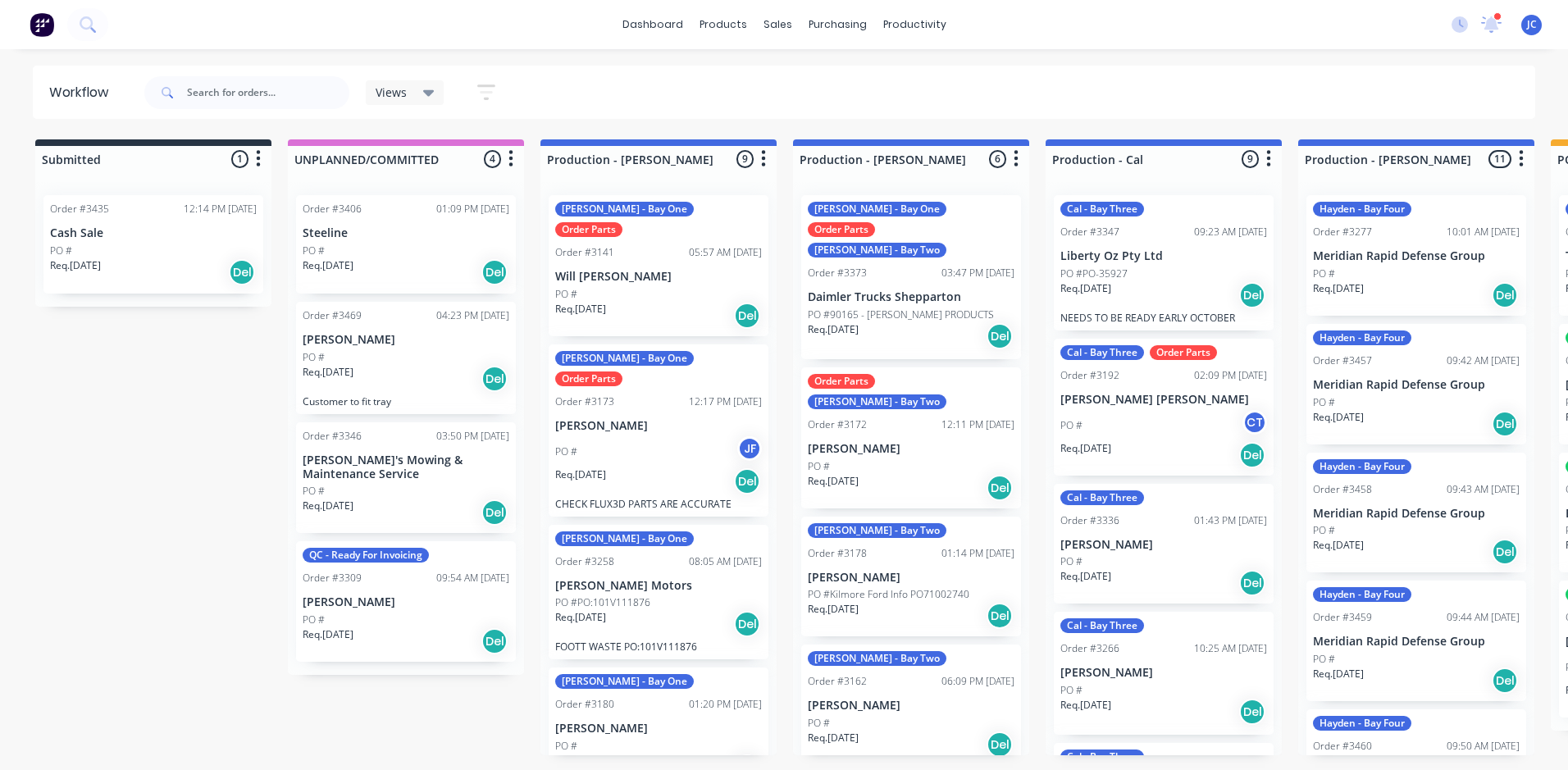
click at [353, 367] on p "Req. [DATE]" at bounding box center [328, 372] width 51 height 15
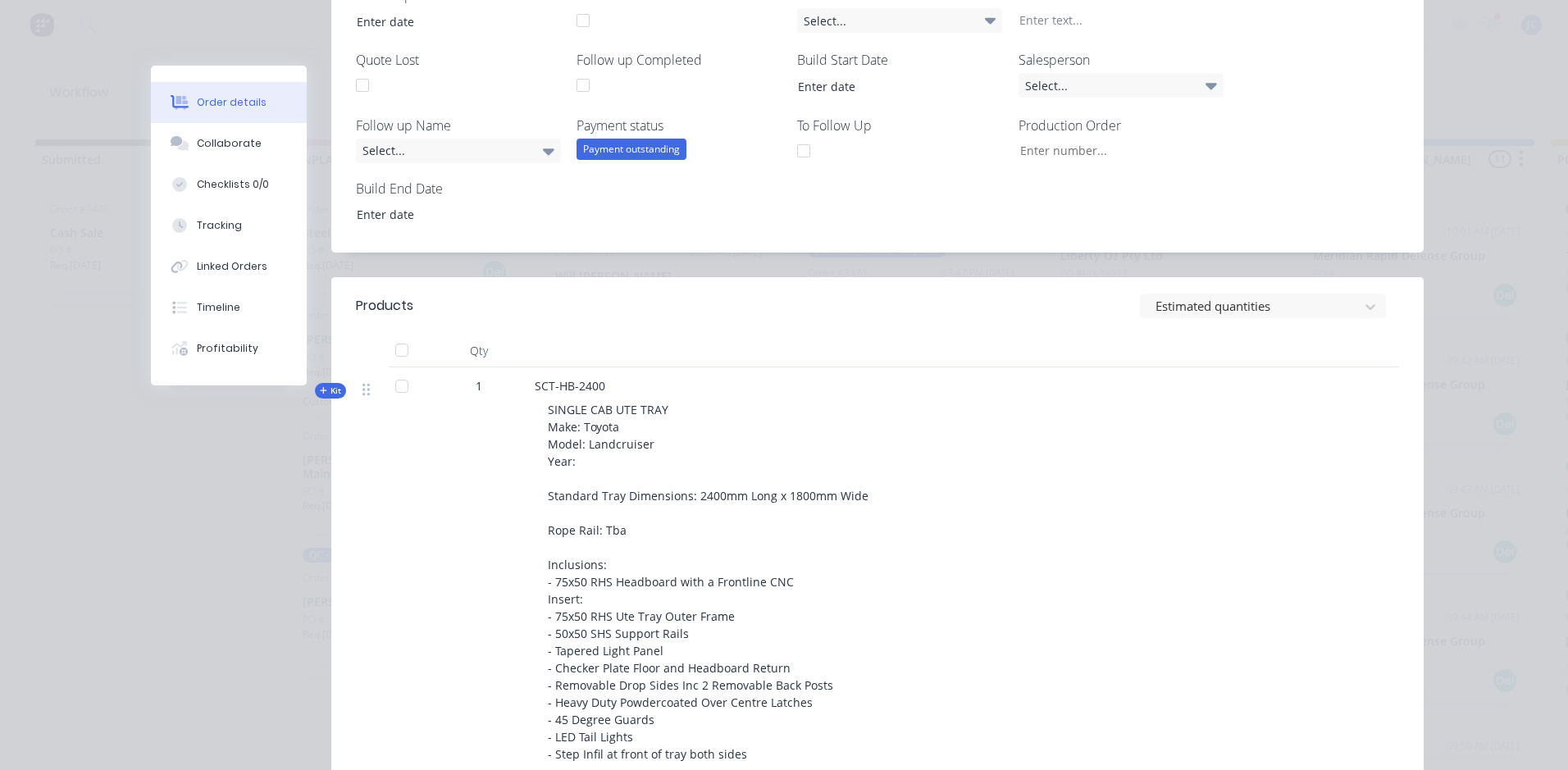
scroll to position [574, 0]
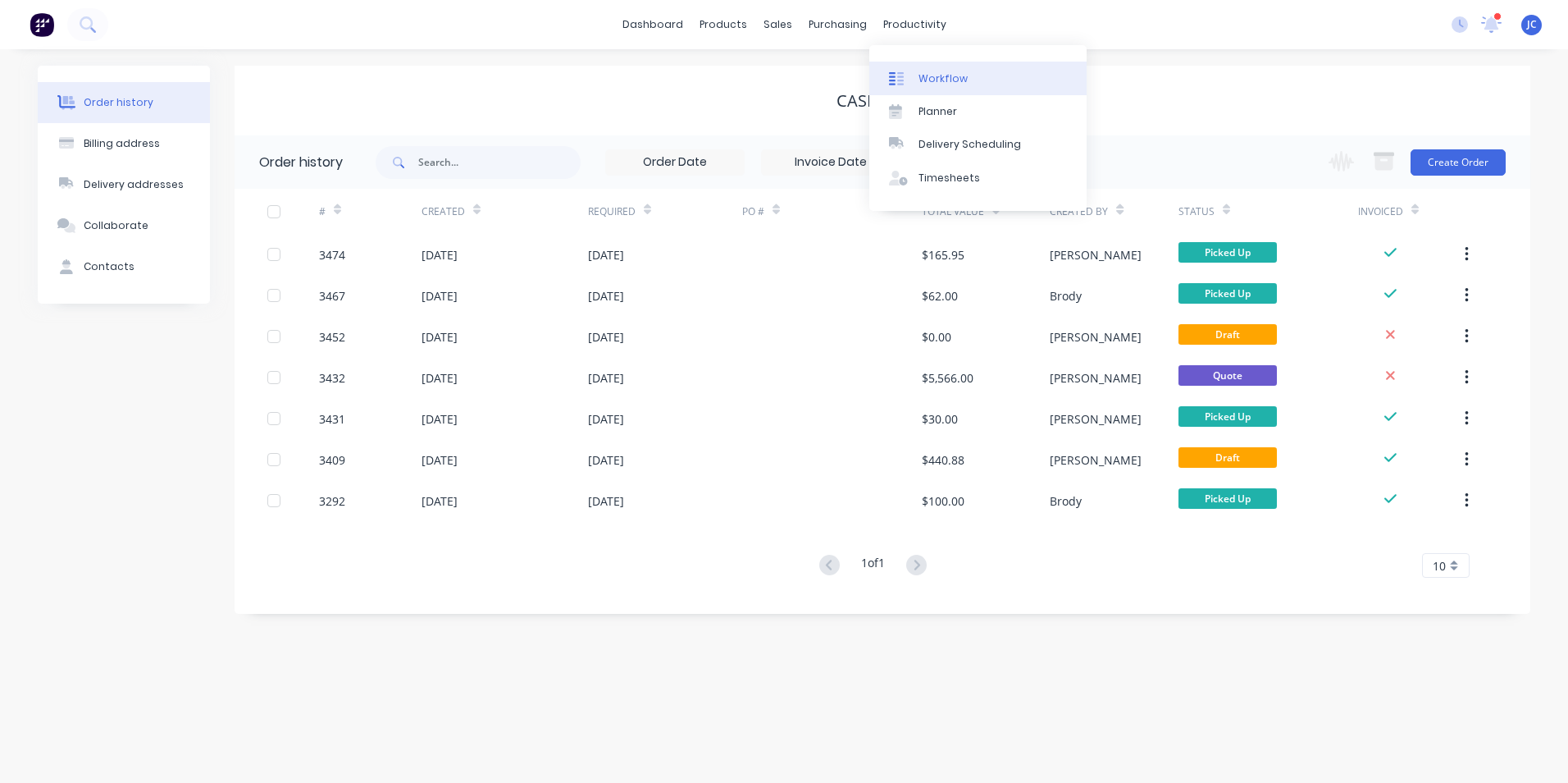
click at [929, 79] on div "Workflow" at bounding box center [944, 79] width 49 height 15
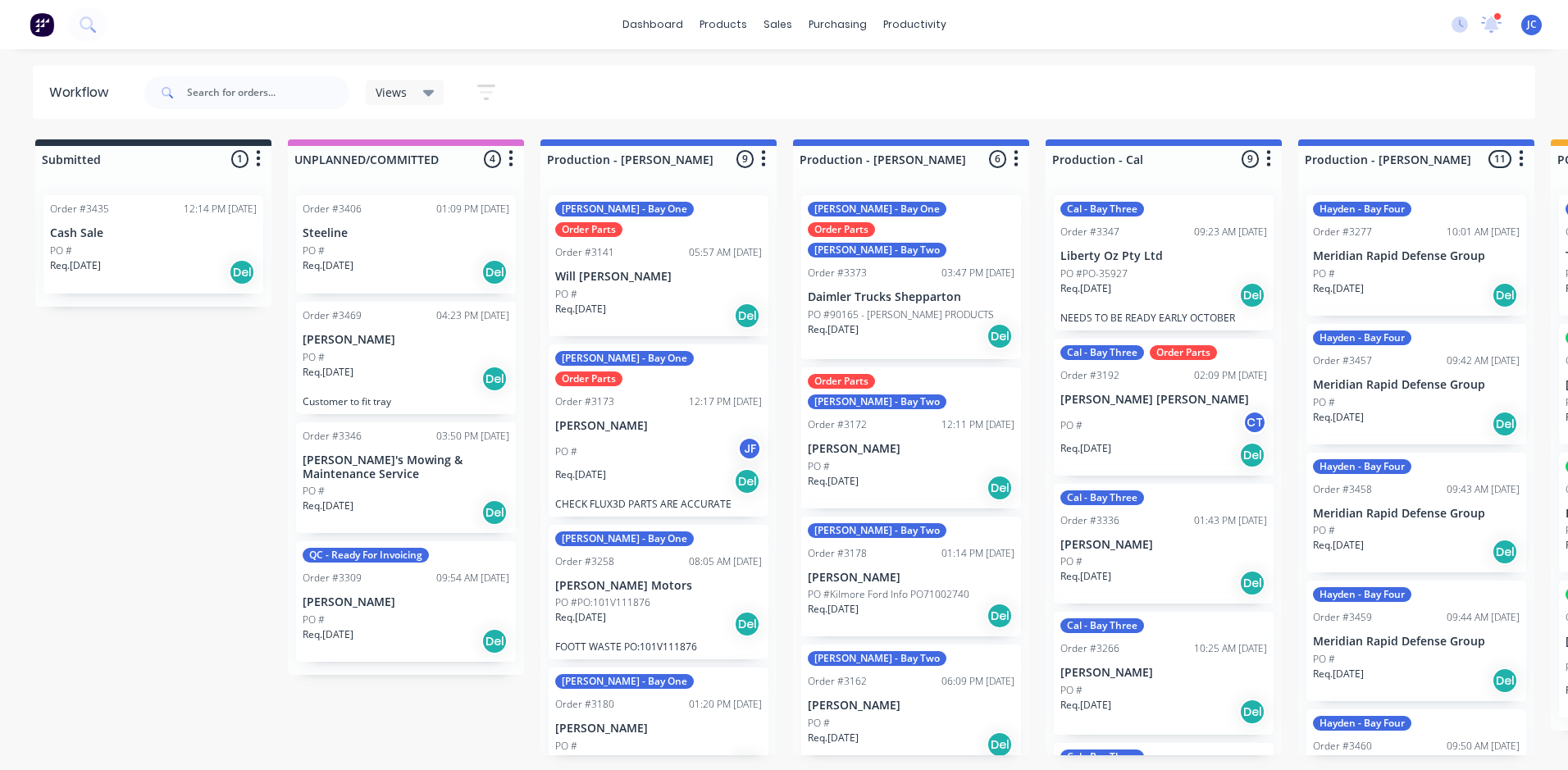
click at [401, 236] on p "Steeline" at bounding box center [406, 233] width 207 height 14
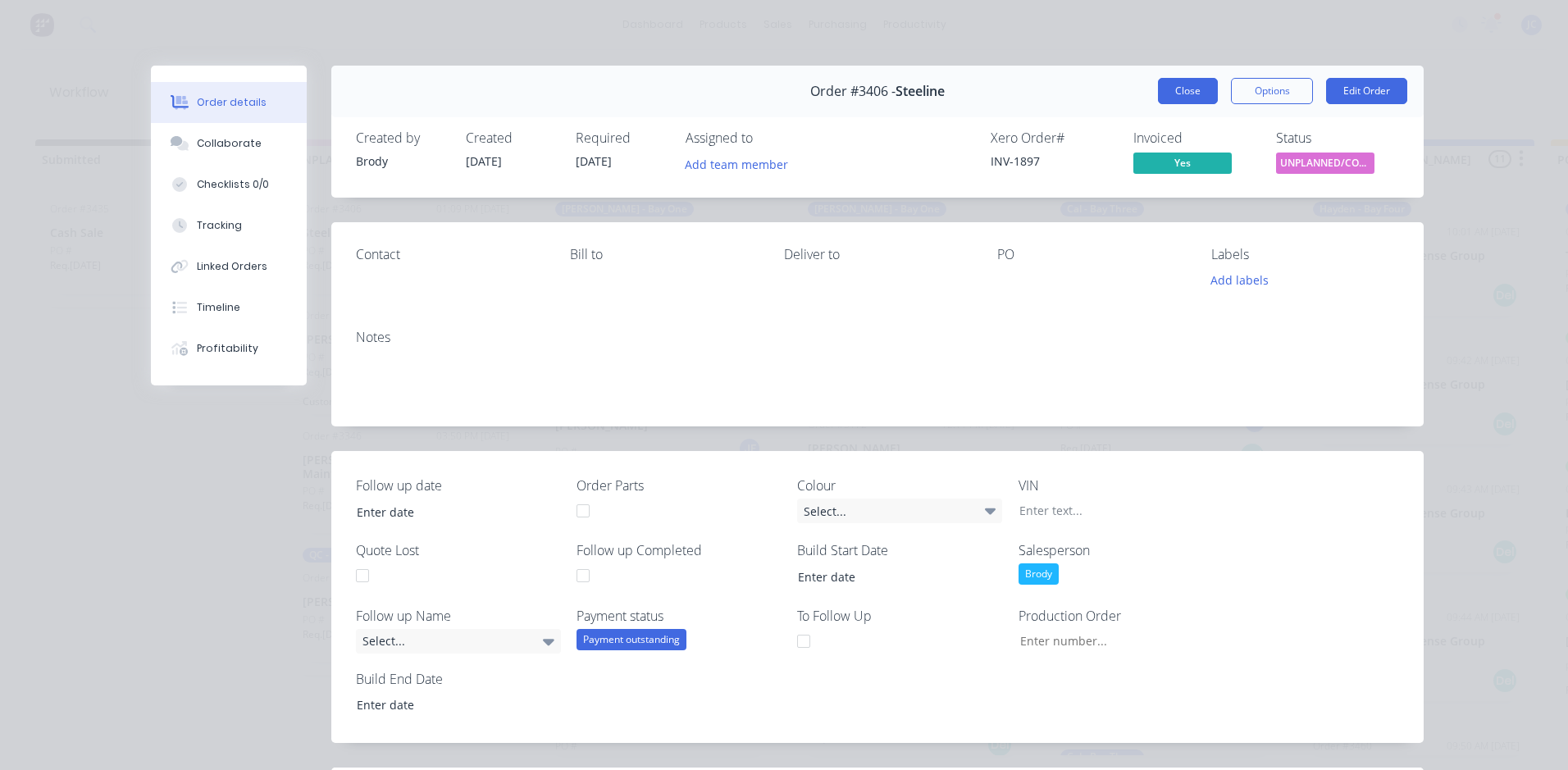
click at [1204, 79] on button "Close" at bounding box center [1188, 91] width 60 height 27
